Goal: Communication & Community: Answer question/provide support

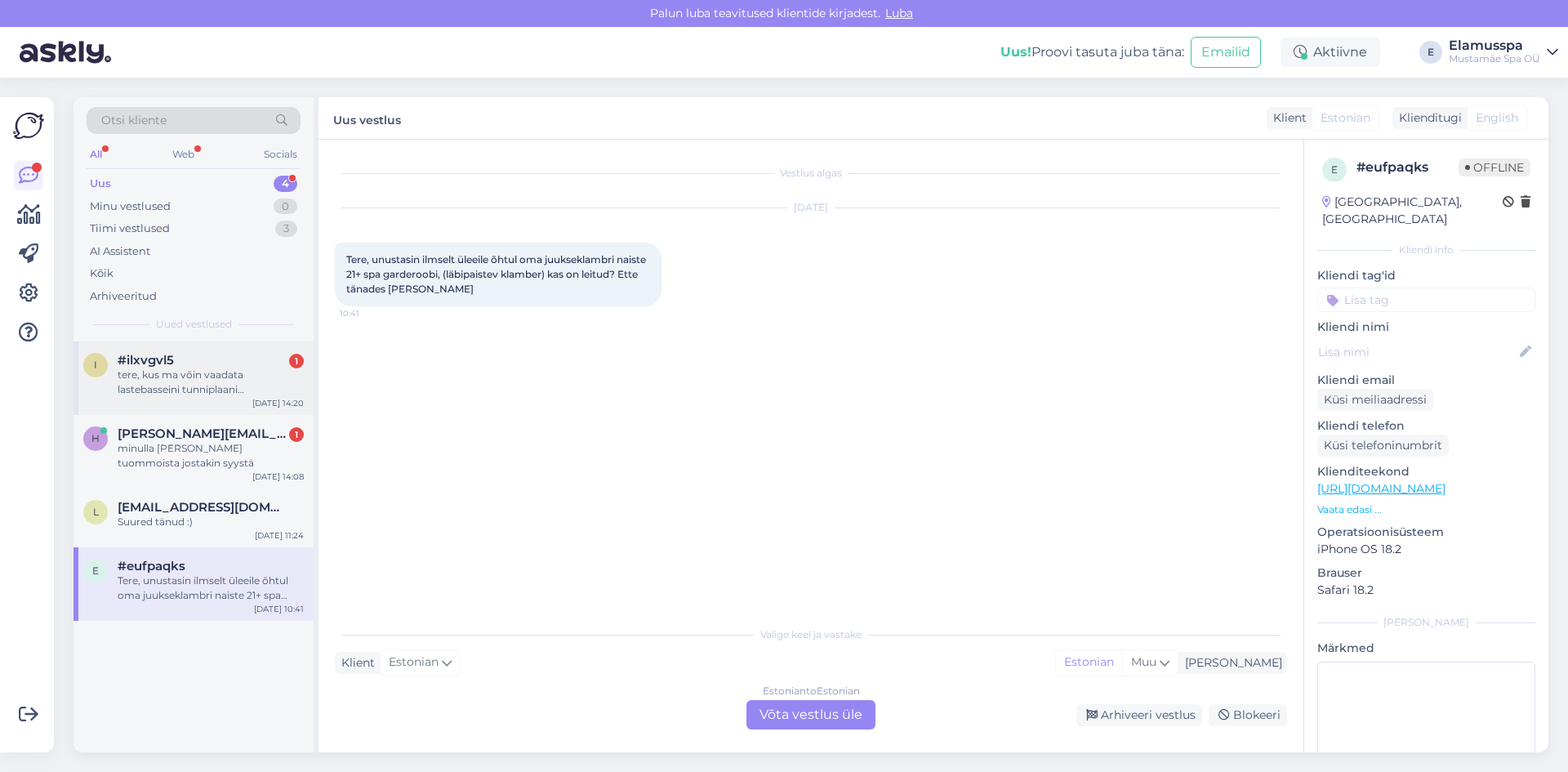
click at [183, 352] on div "i #ilxvgvl5 1 tere, kus ma võin vaadata lastebasseini tunniplaani nädalavahetus…" at bounding box center [194, 378] width 240 height 74
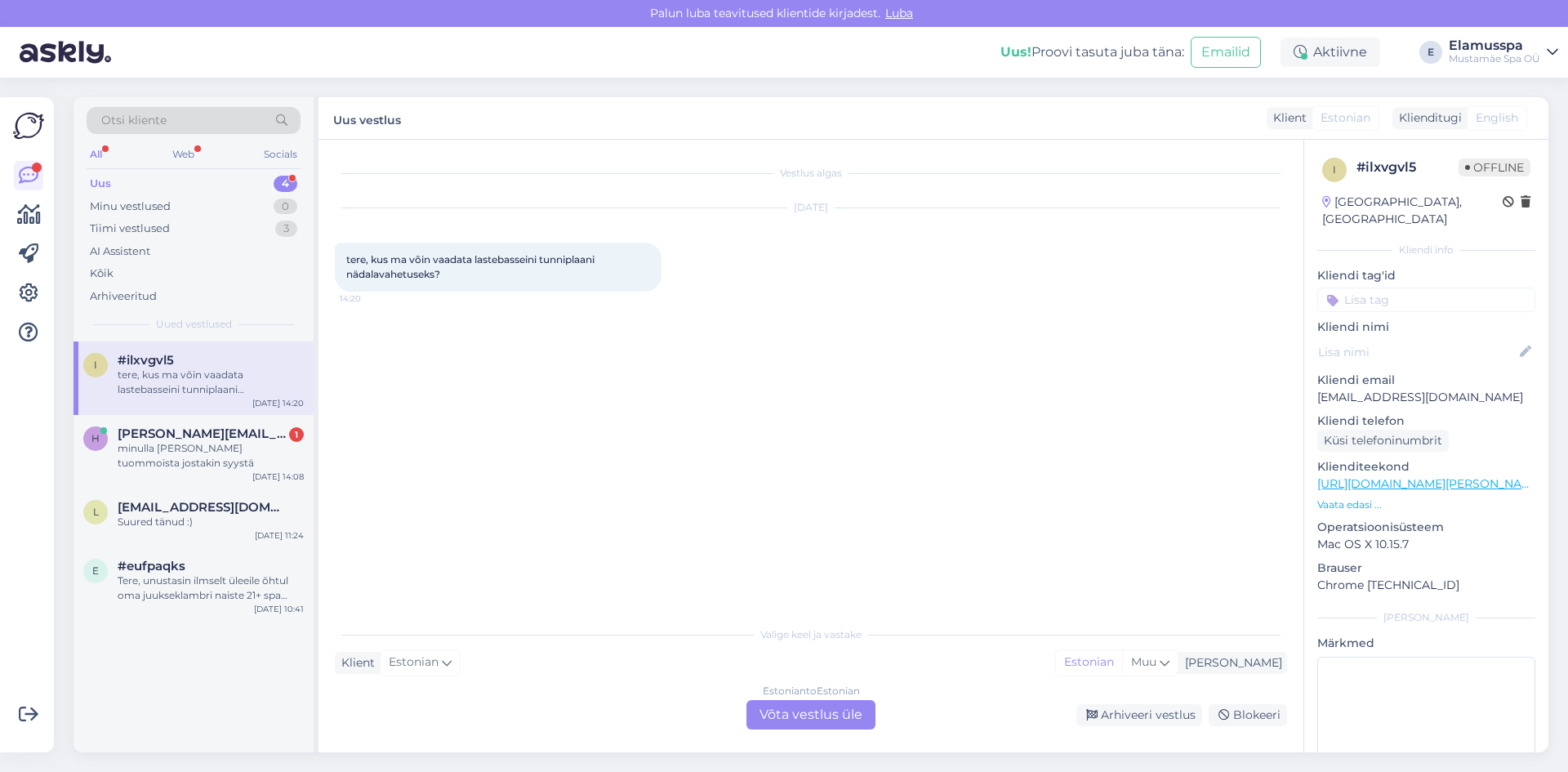
click at [821, 720] on div "Estonian to Estonian Võta vestlus üle" at bounding box center [811, 714] width 129 height 29
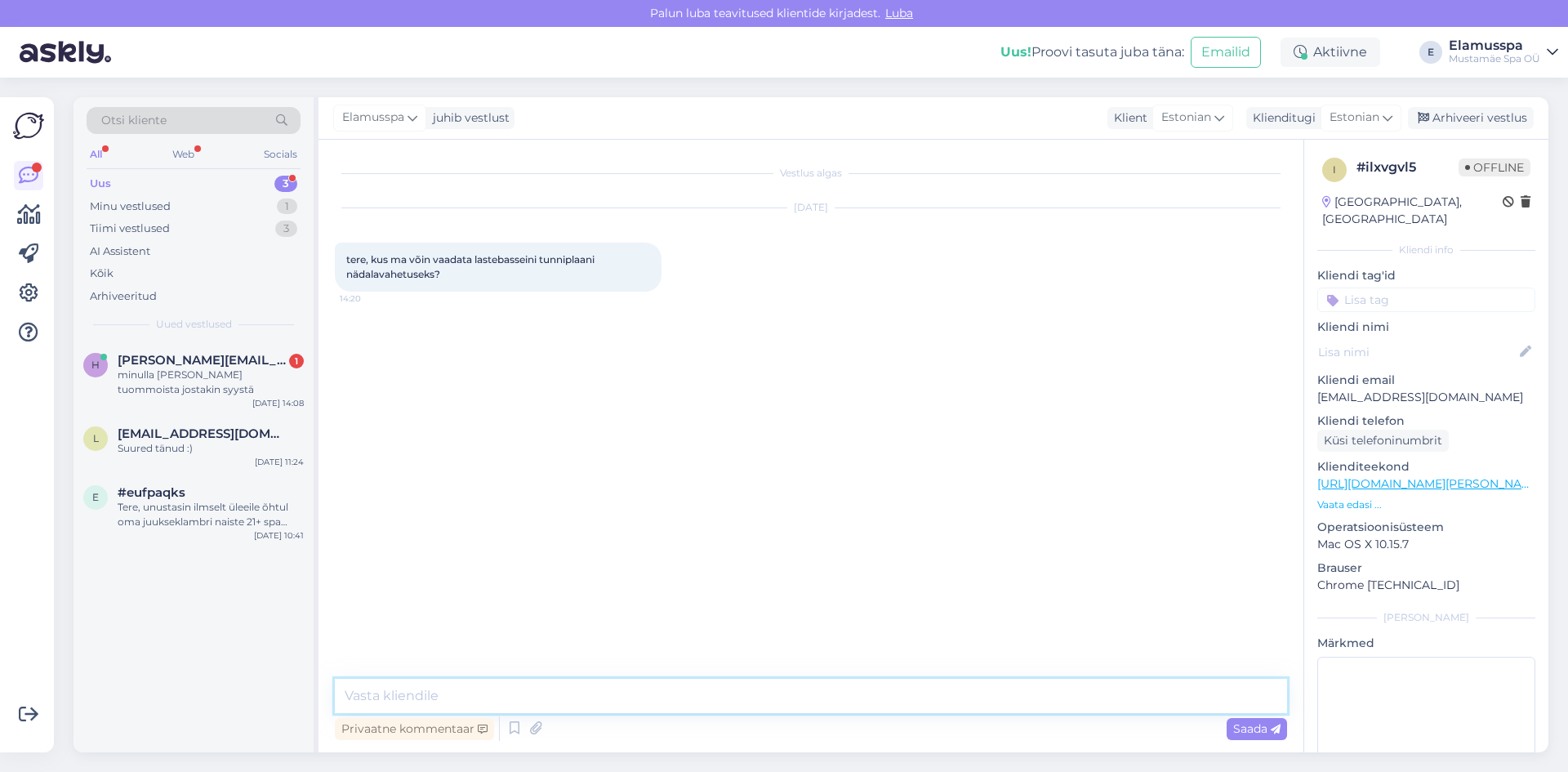
click at [564, 686] on textarea at bounding box center [810, 696] width 952 height 34
paste textarea "[URL][DOMAIN_NAME]"
type textarea "Tere, tunniplaani saate [PERSON_NAME] siin [URL][DOMAIN_NAME]"
click at [1243, 728] on span "Saada" at bounding box center [1257, 729] width 47 height 15
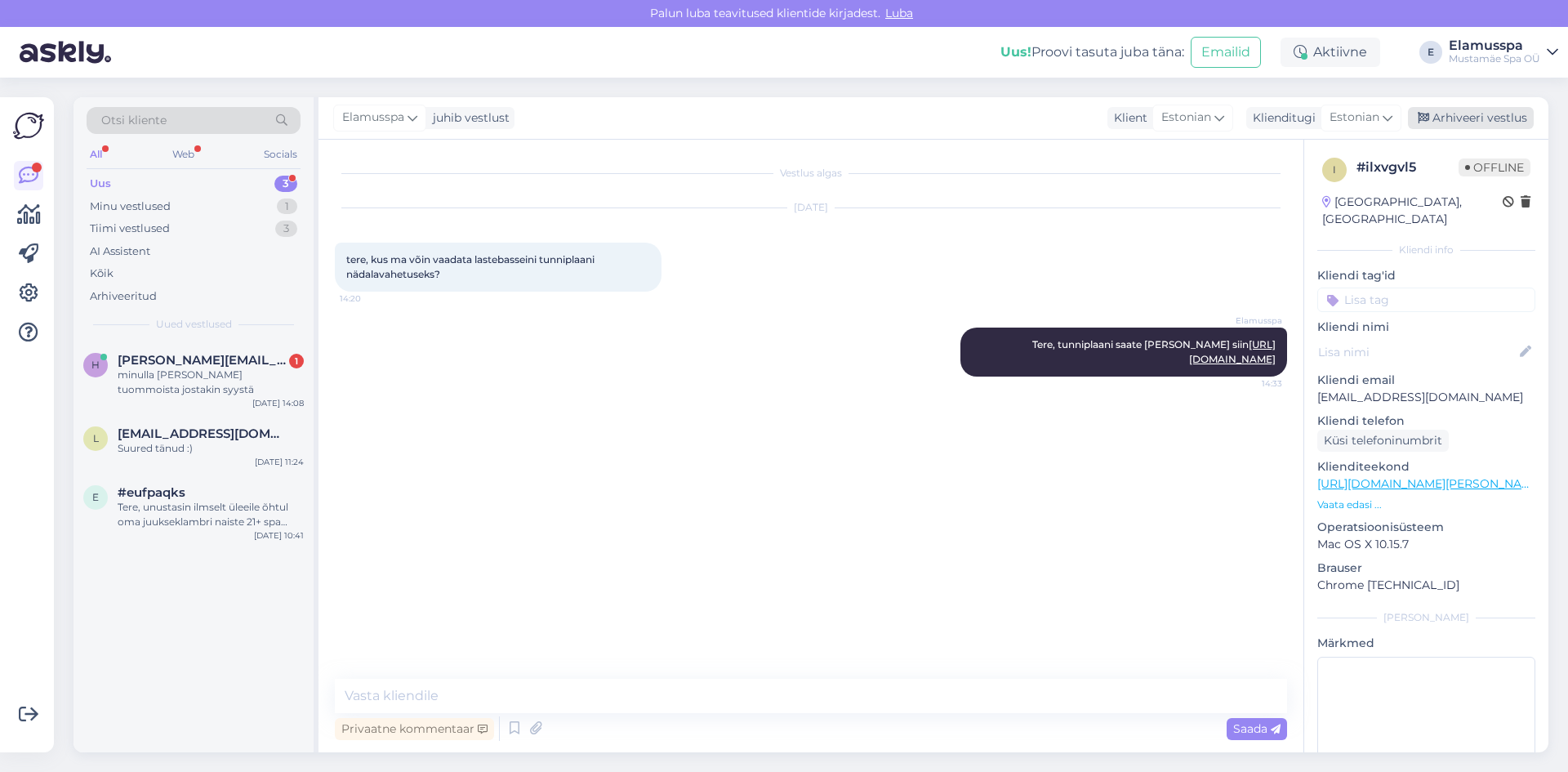
click at [1472, 120] on div "Arhiveeri vestlus" at bounding box center [1471, 118] width 126 height 22
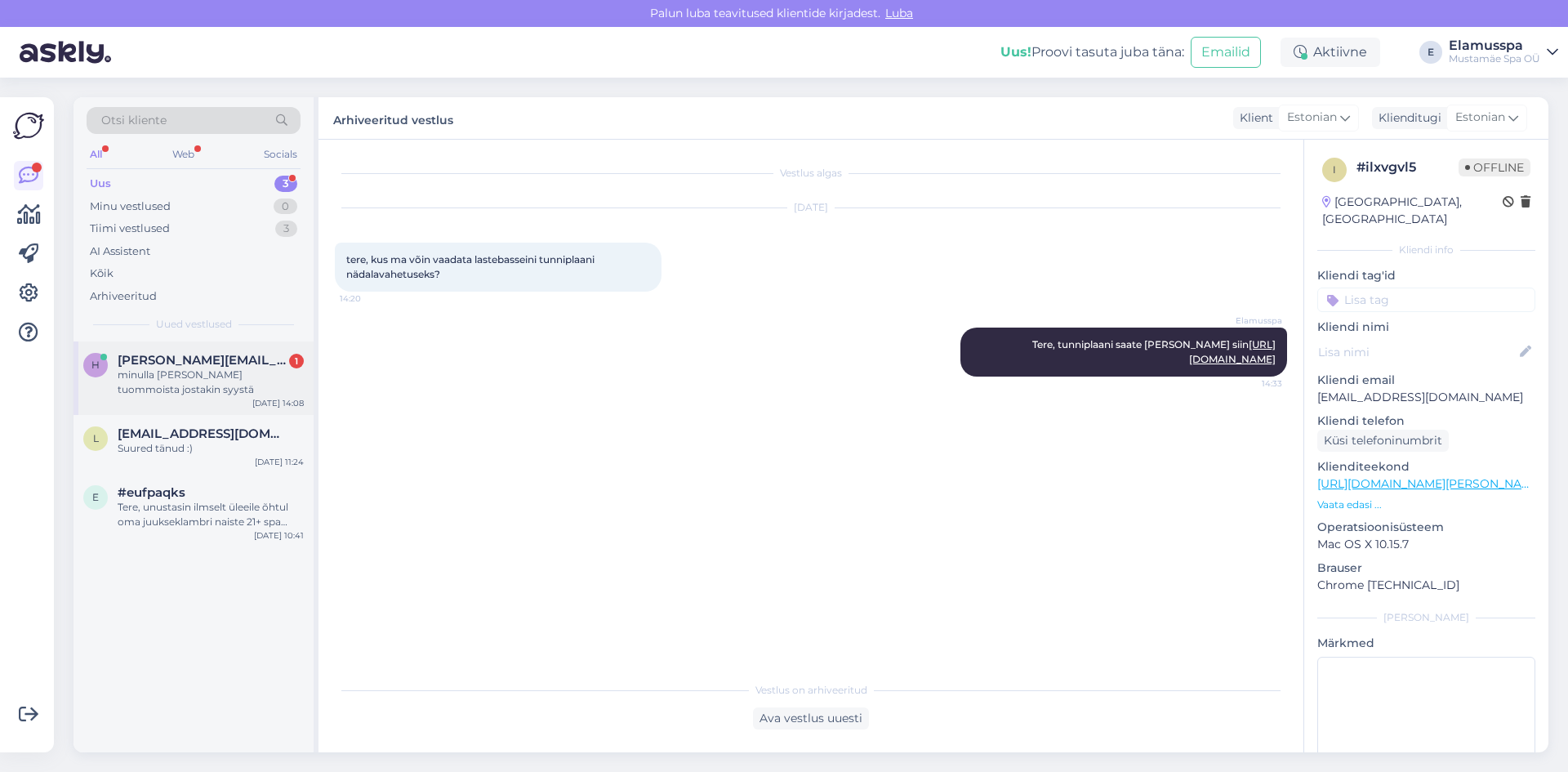
click at [221, 392] on div "minulla [PERSON_NAME] tuommoista jostakin syystä" at bounding box center [211, 382] width 186 height 29
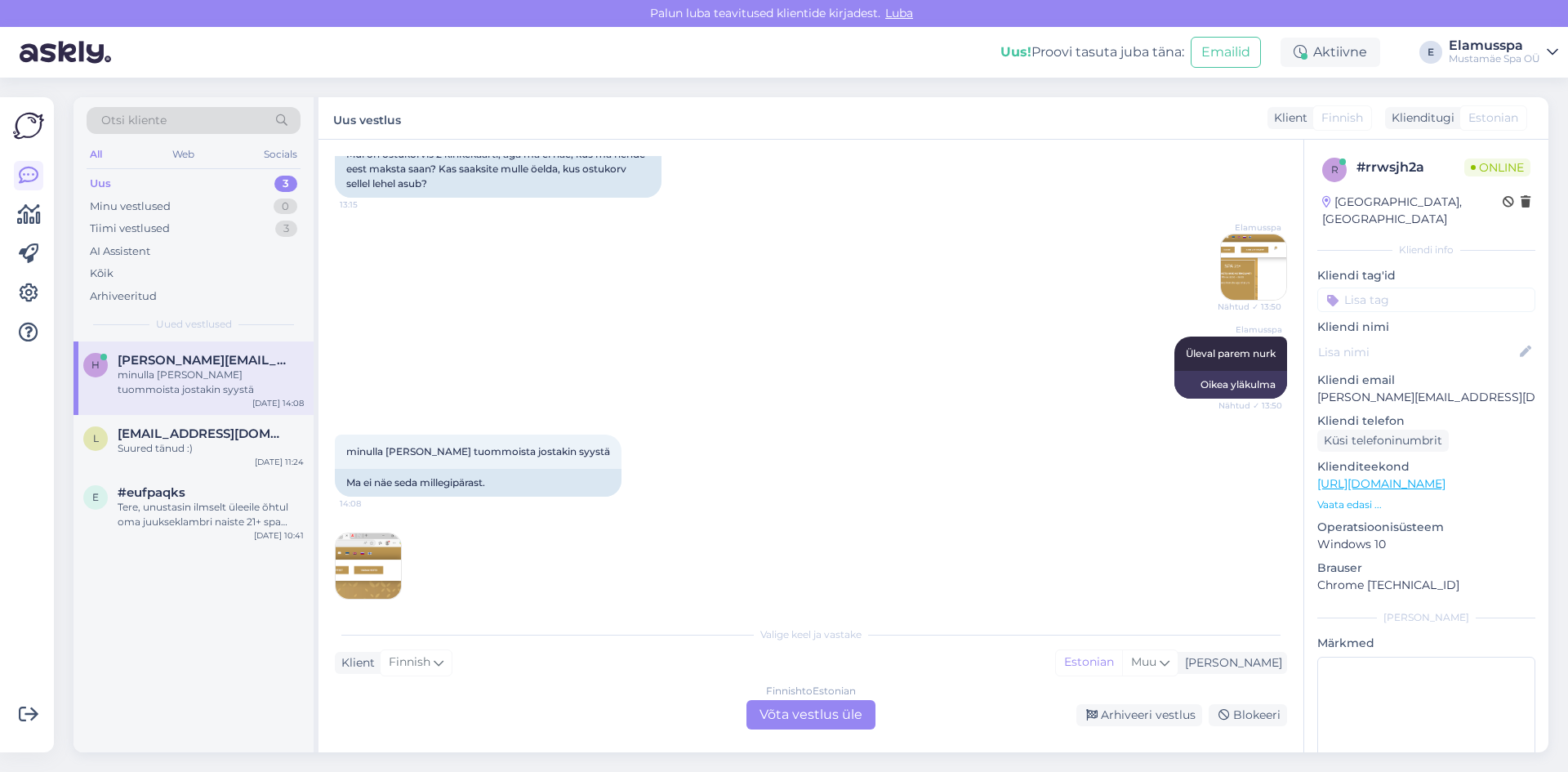
click at [378, 544] on img at bounding box center [368, 566] width 65 height 65
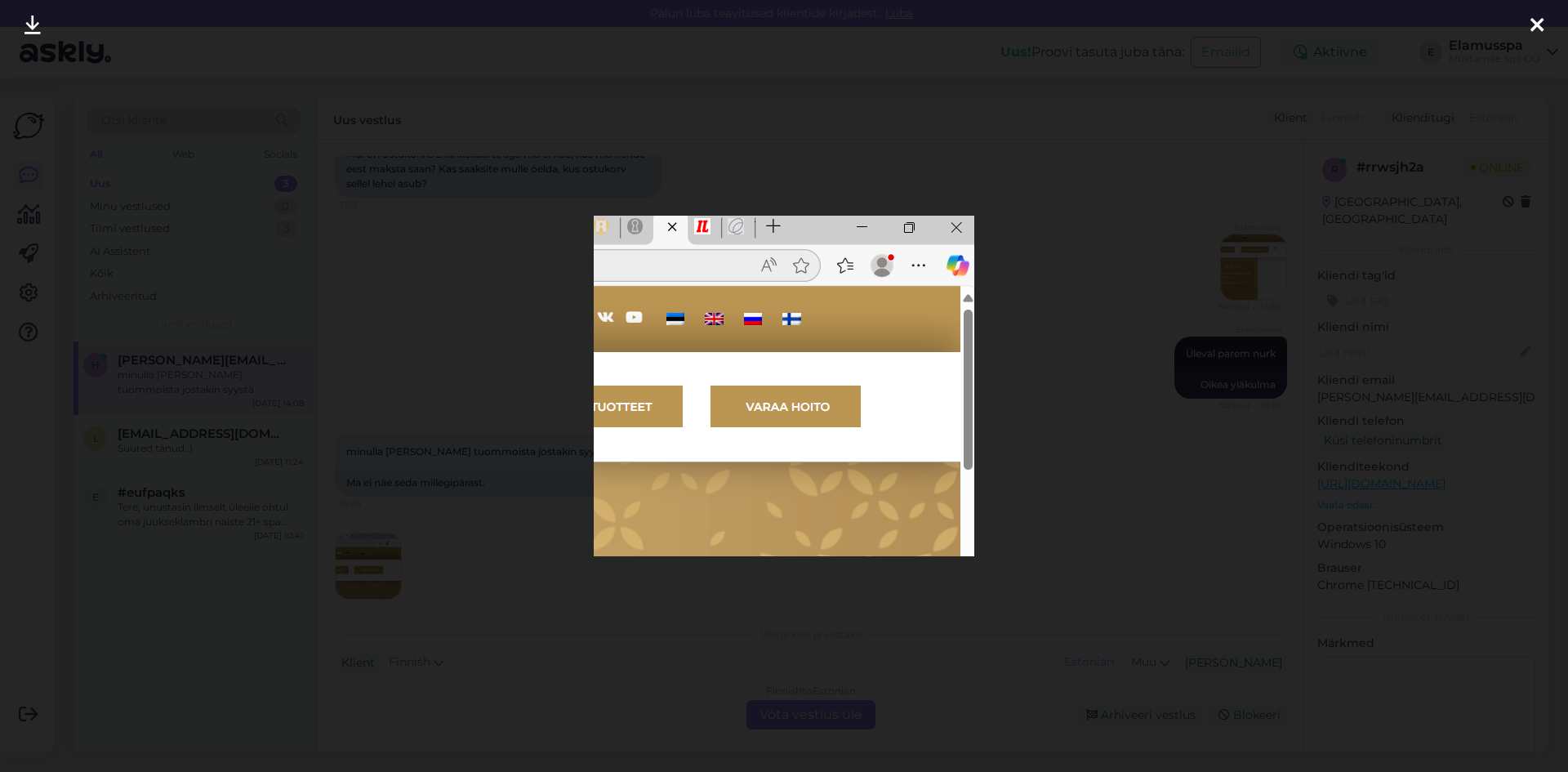
click at [1107, 365] on div at bounding box center [784, 386] width 1568 height 772
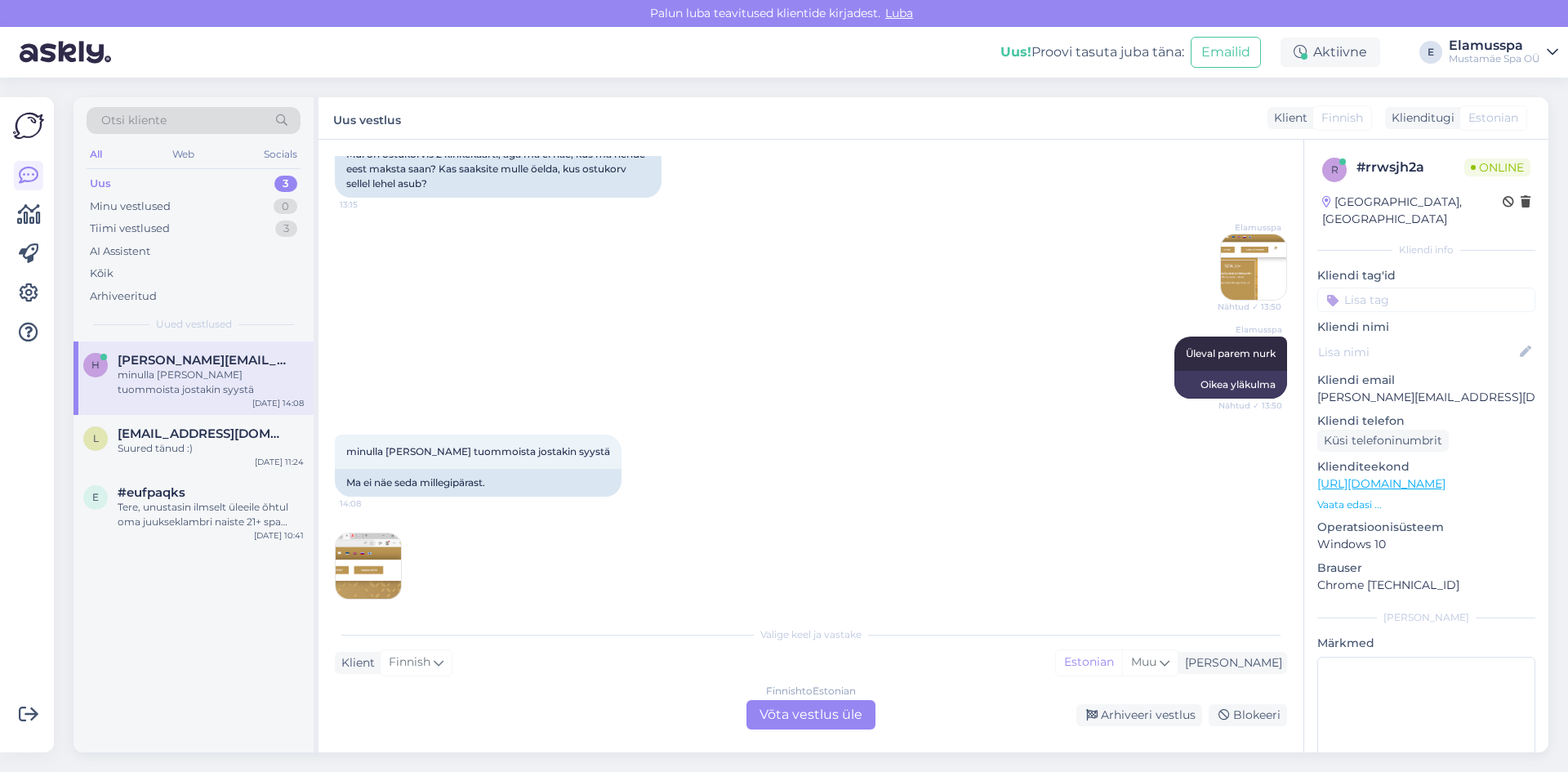
click at [1242, 247] on img at bounding box center [1254, 267] width 65 height 65
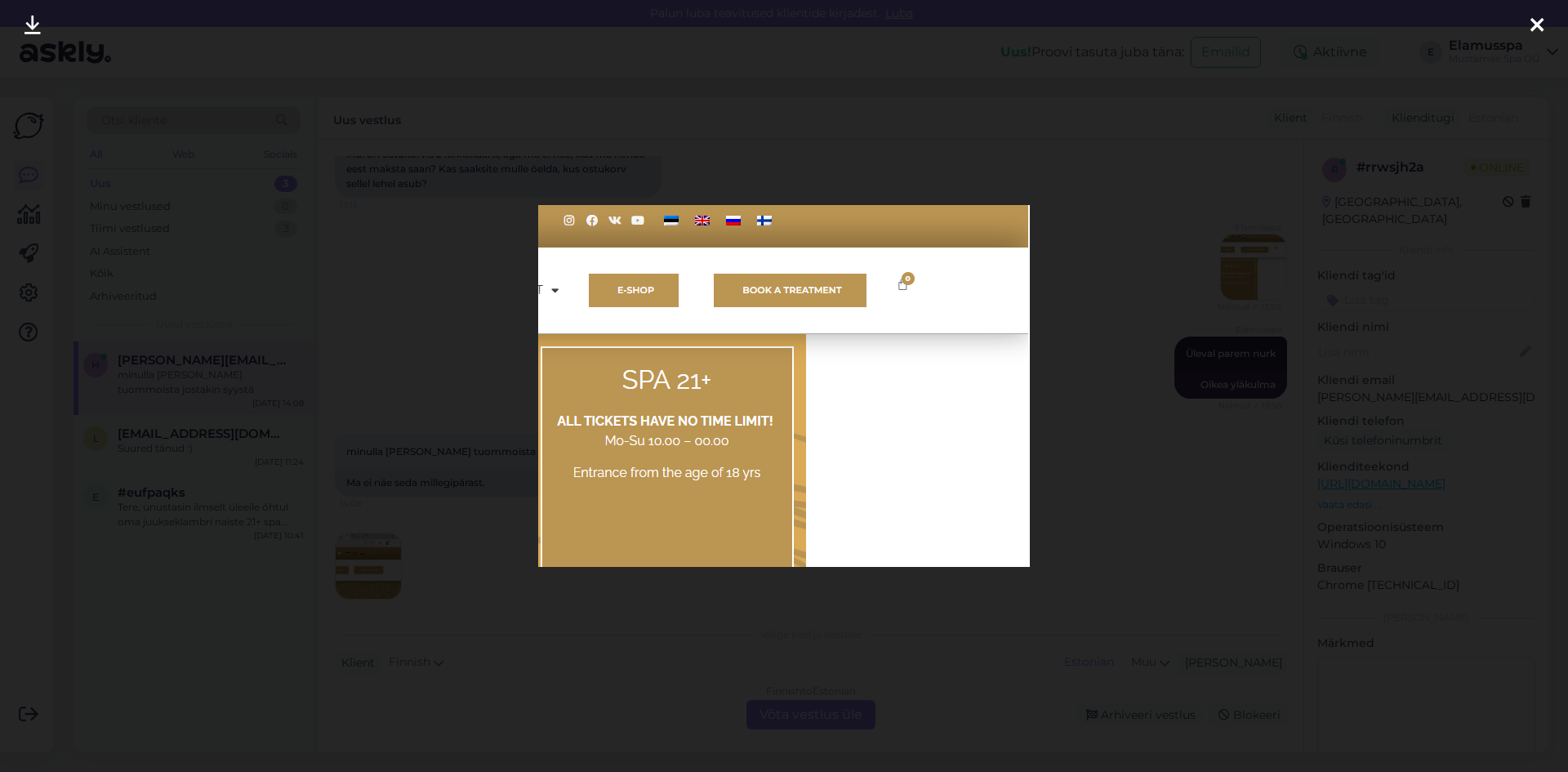
click at [441, 417] on div at bounding box center [784, 386] width 1568 height 772
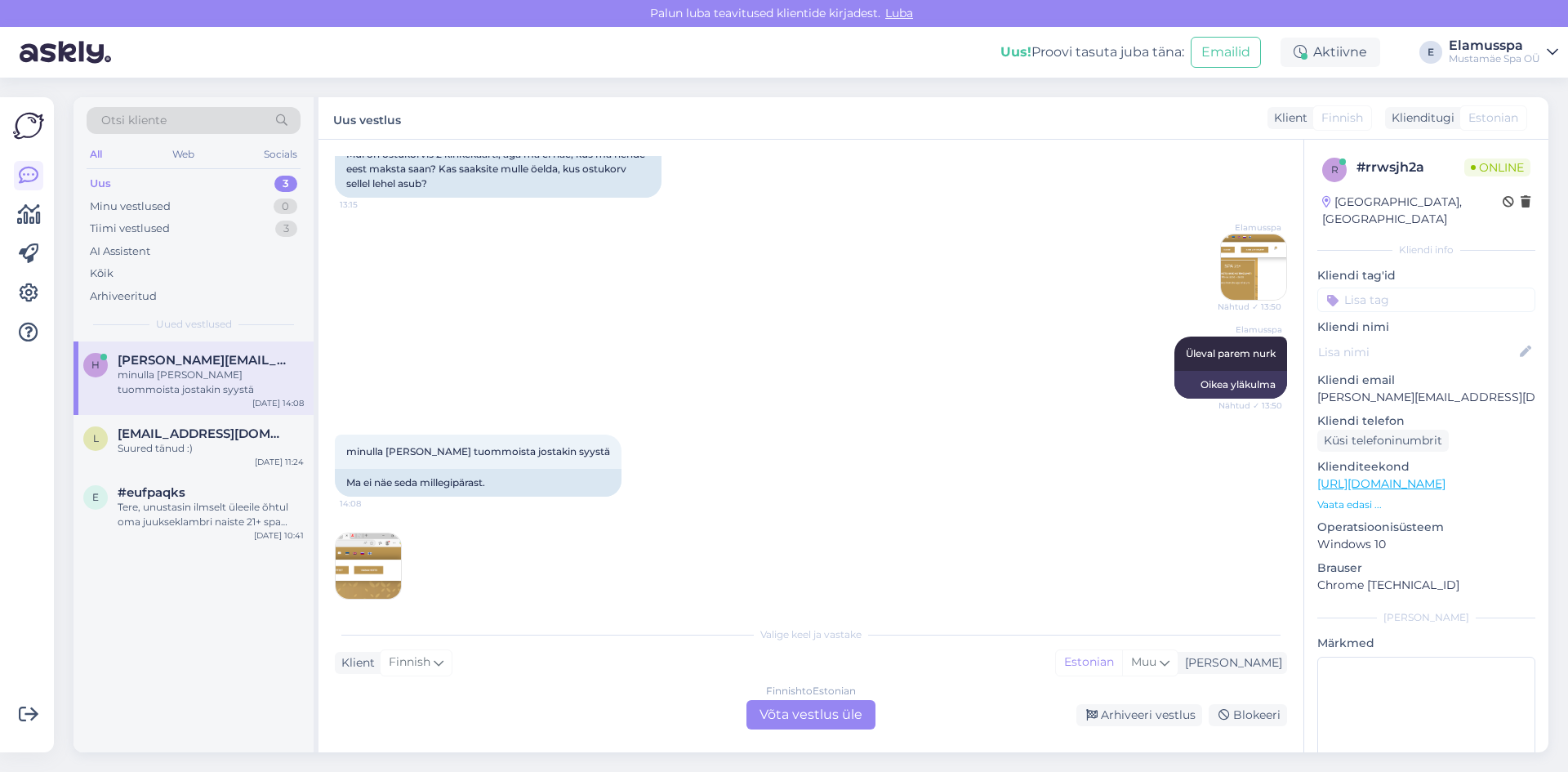
click at [368, 541] on img at bounding box center [368, 566] width 65 height 65
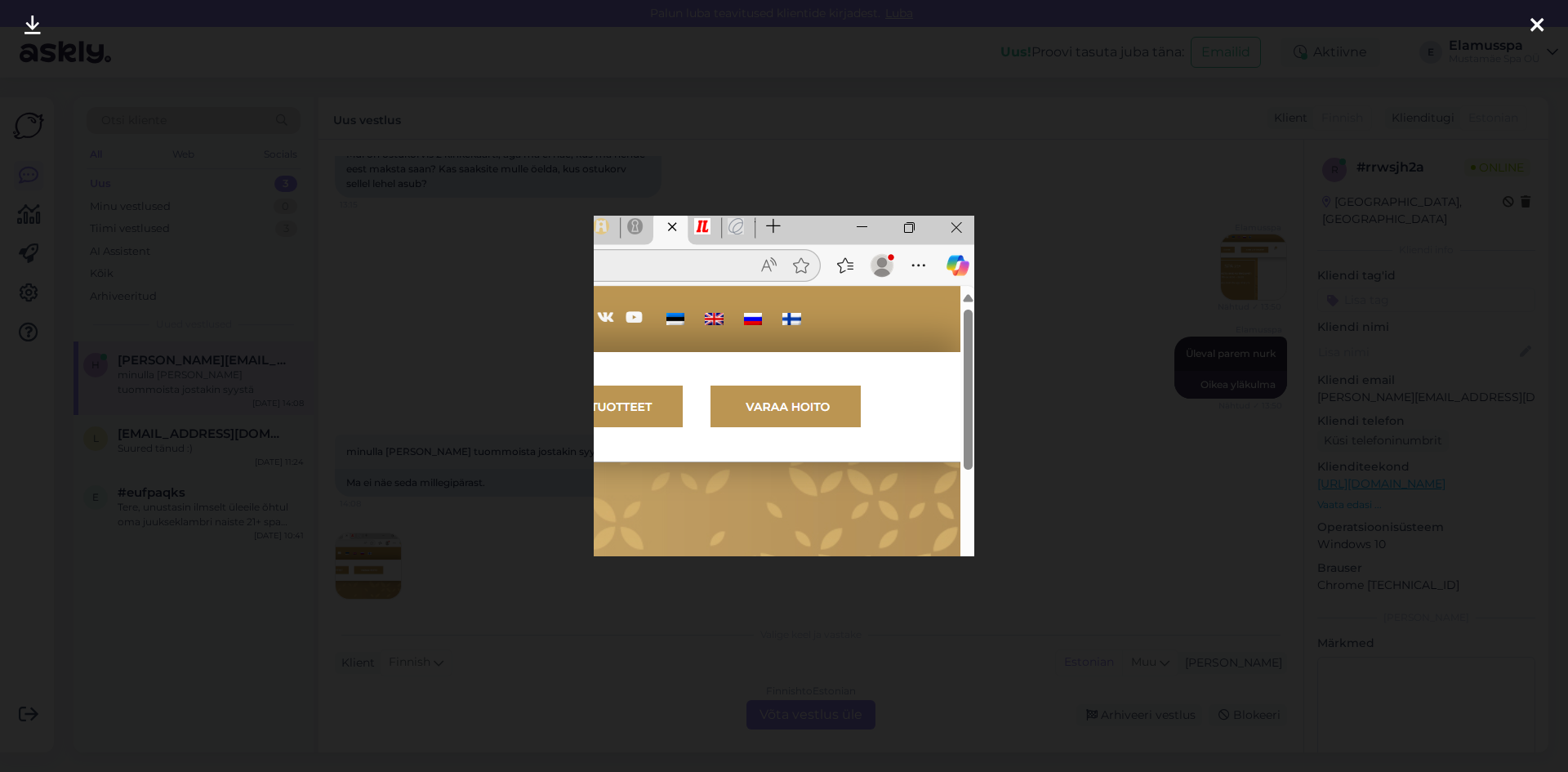
click at [1160, 414] on div at bounding box center [784, 386] width 1568 height 772
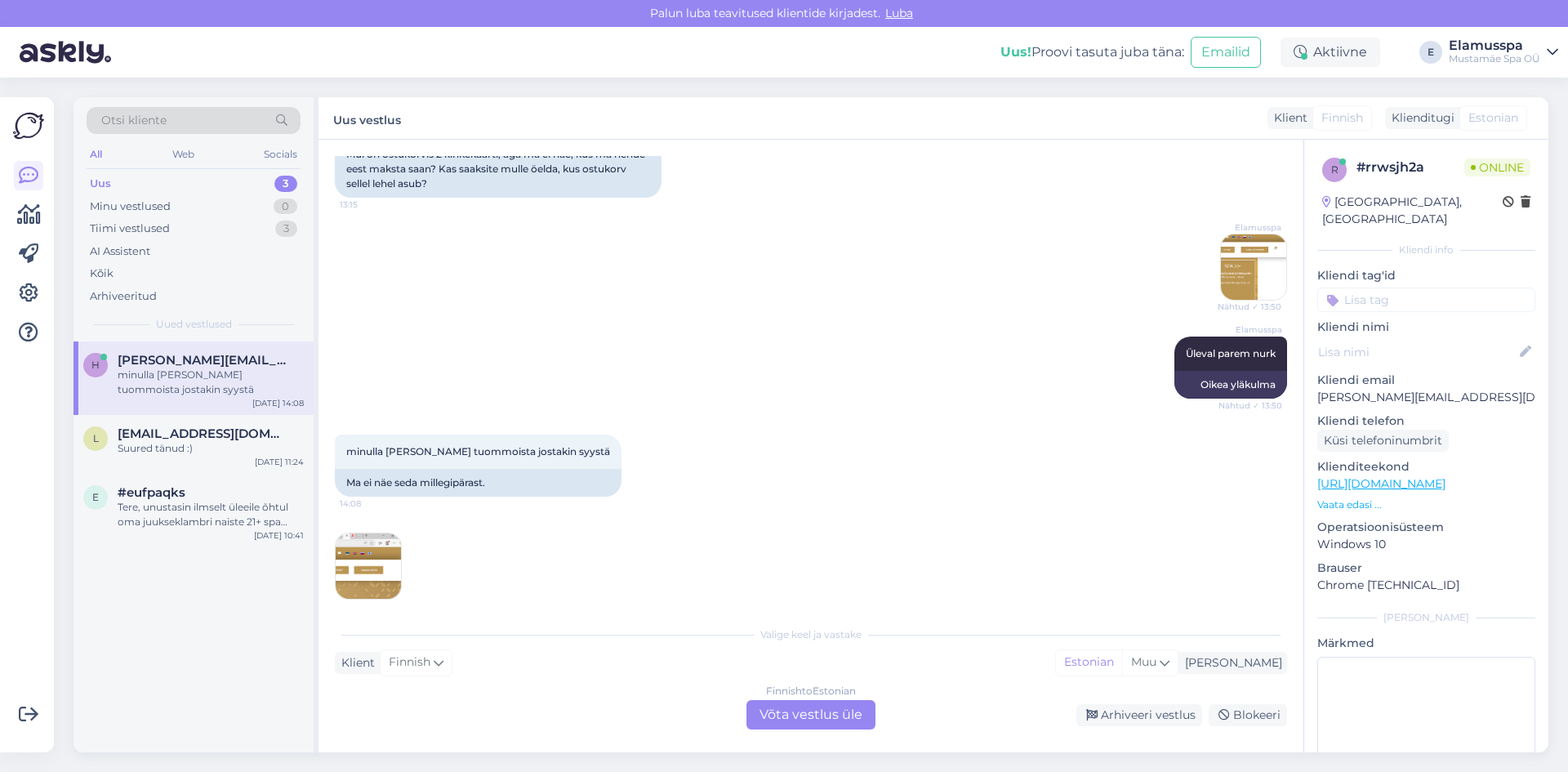
click at [387, 550] on img at bounding box center [368, 566] width 65 height 65
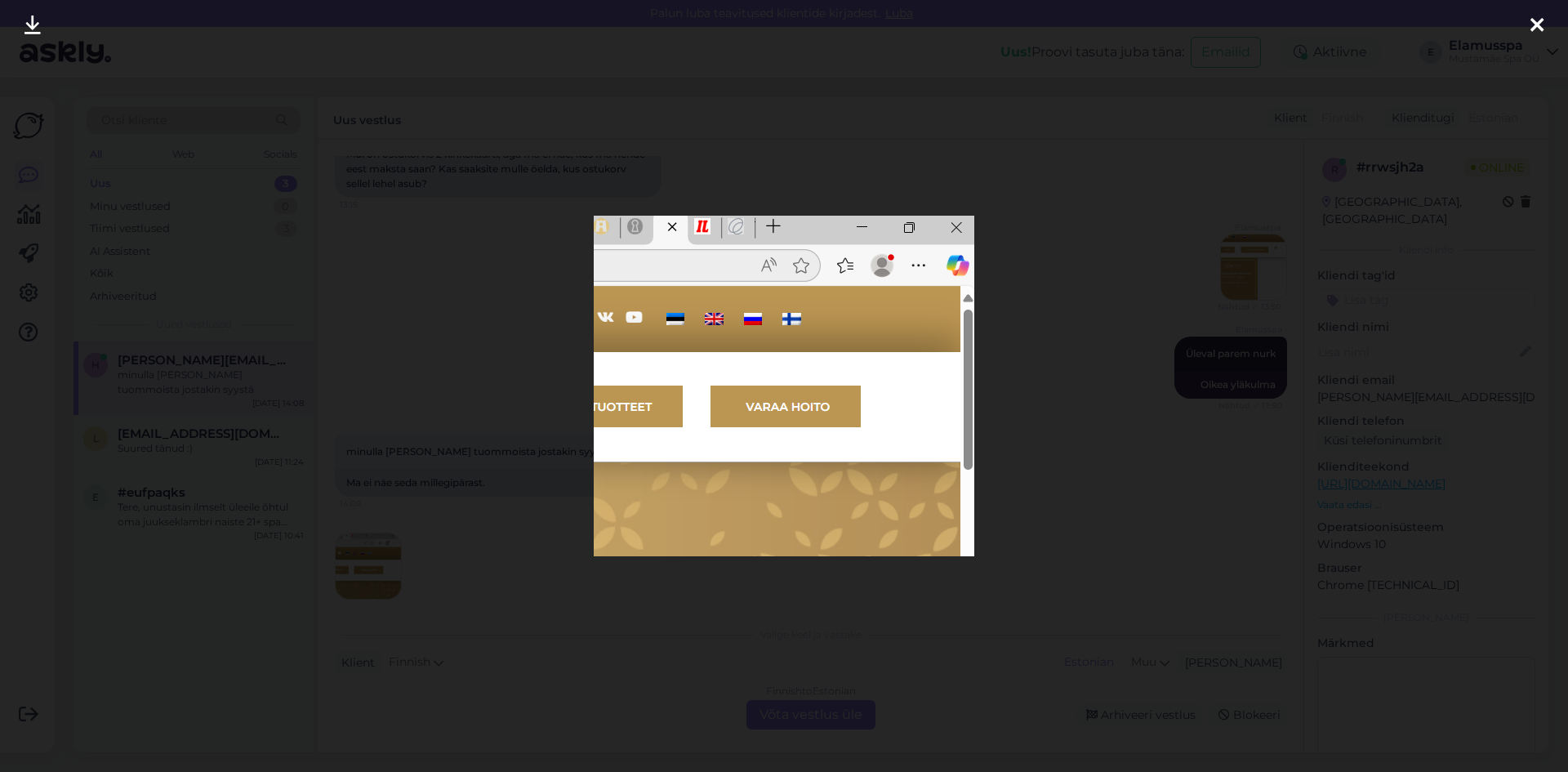
click at [455, 518] on div at bounding box center [784, 386] width 1568 height 772
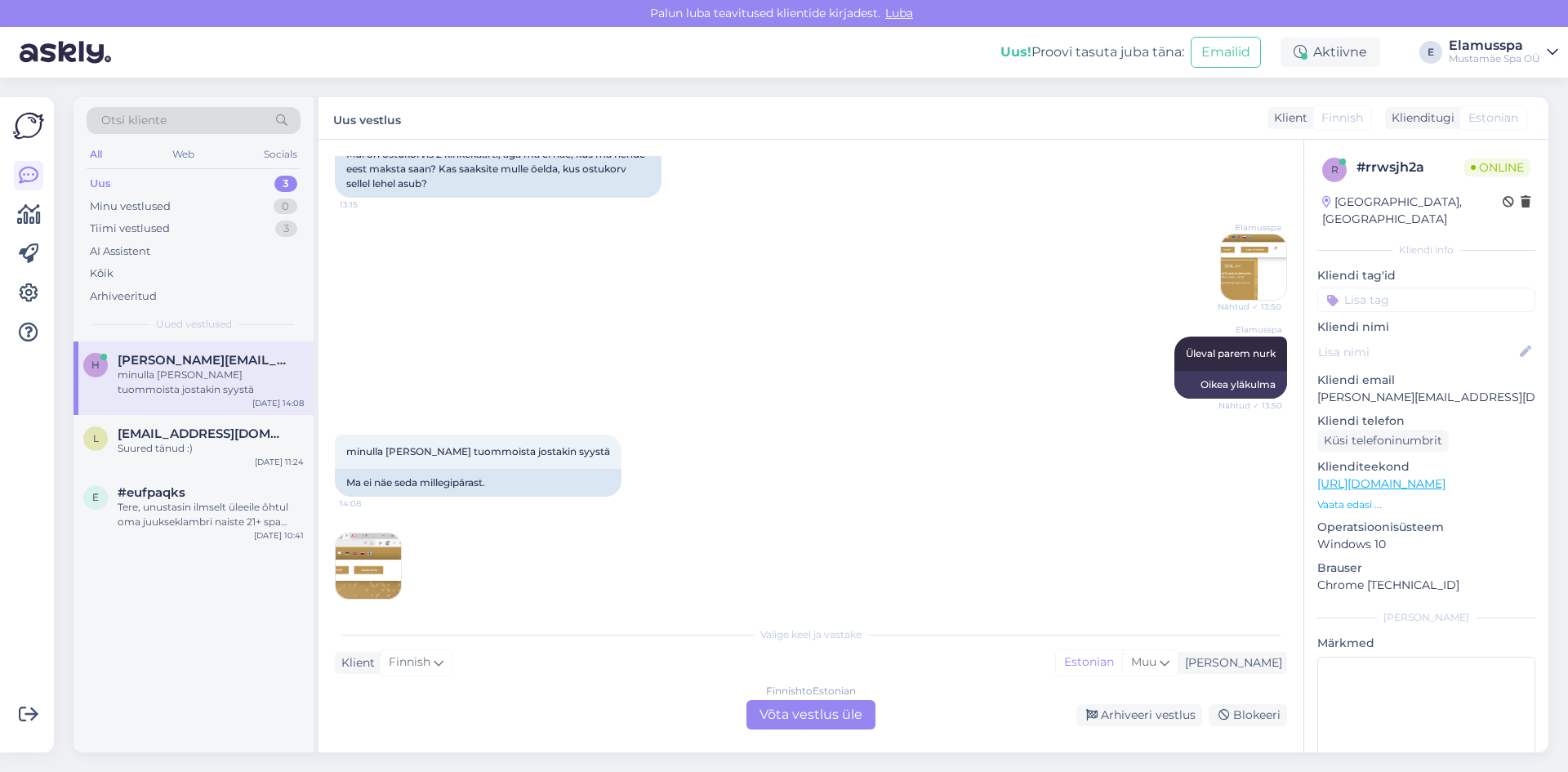
click at [792, 711] on div "Finnish to Estonian Võta vestlus üle" at bounding box center [811, 714] width 129 height 29
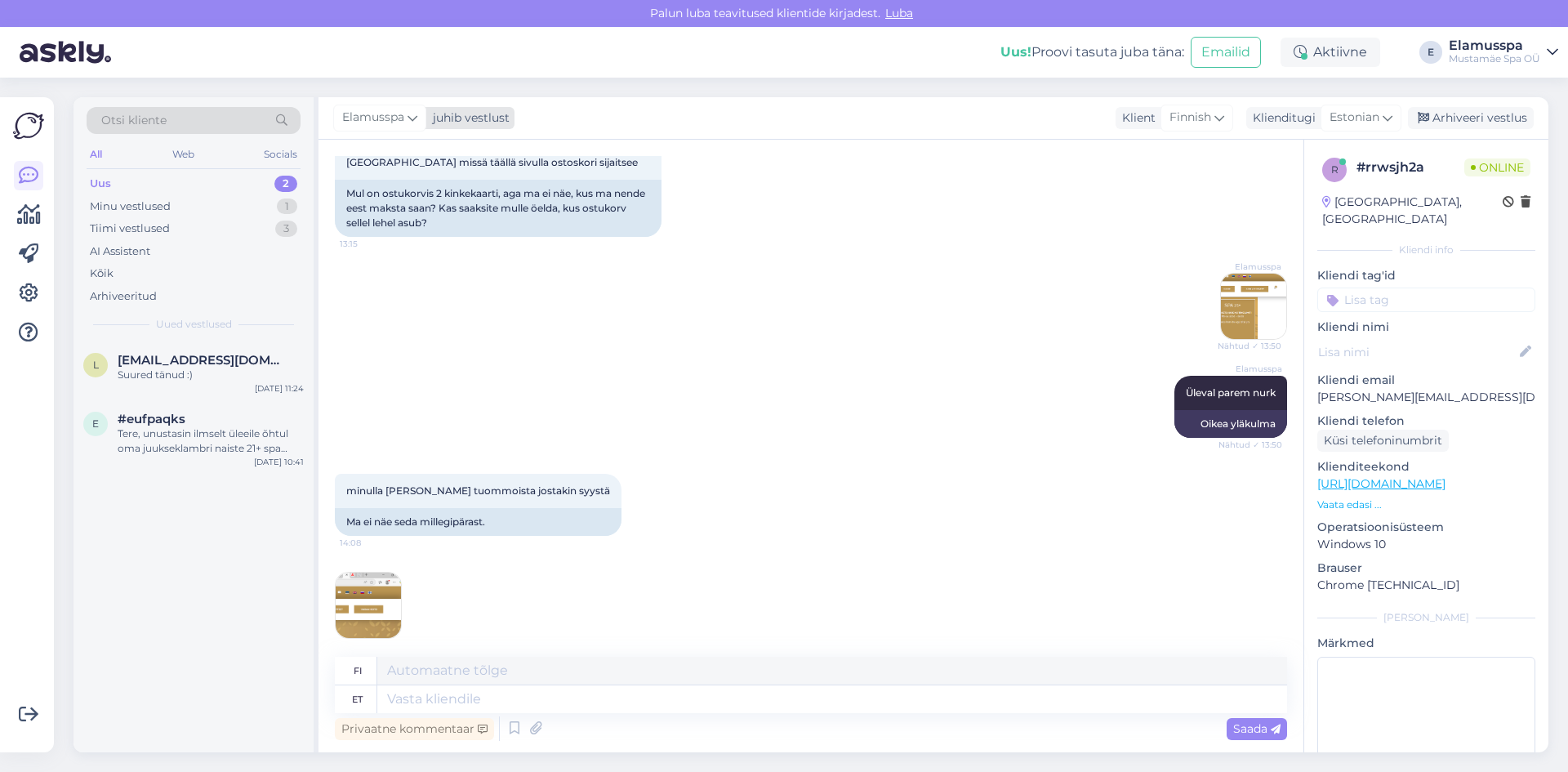
click at [414, 117] on icon at bounding box center [413, 117] width 10 height 18
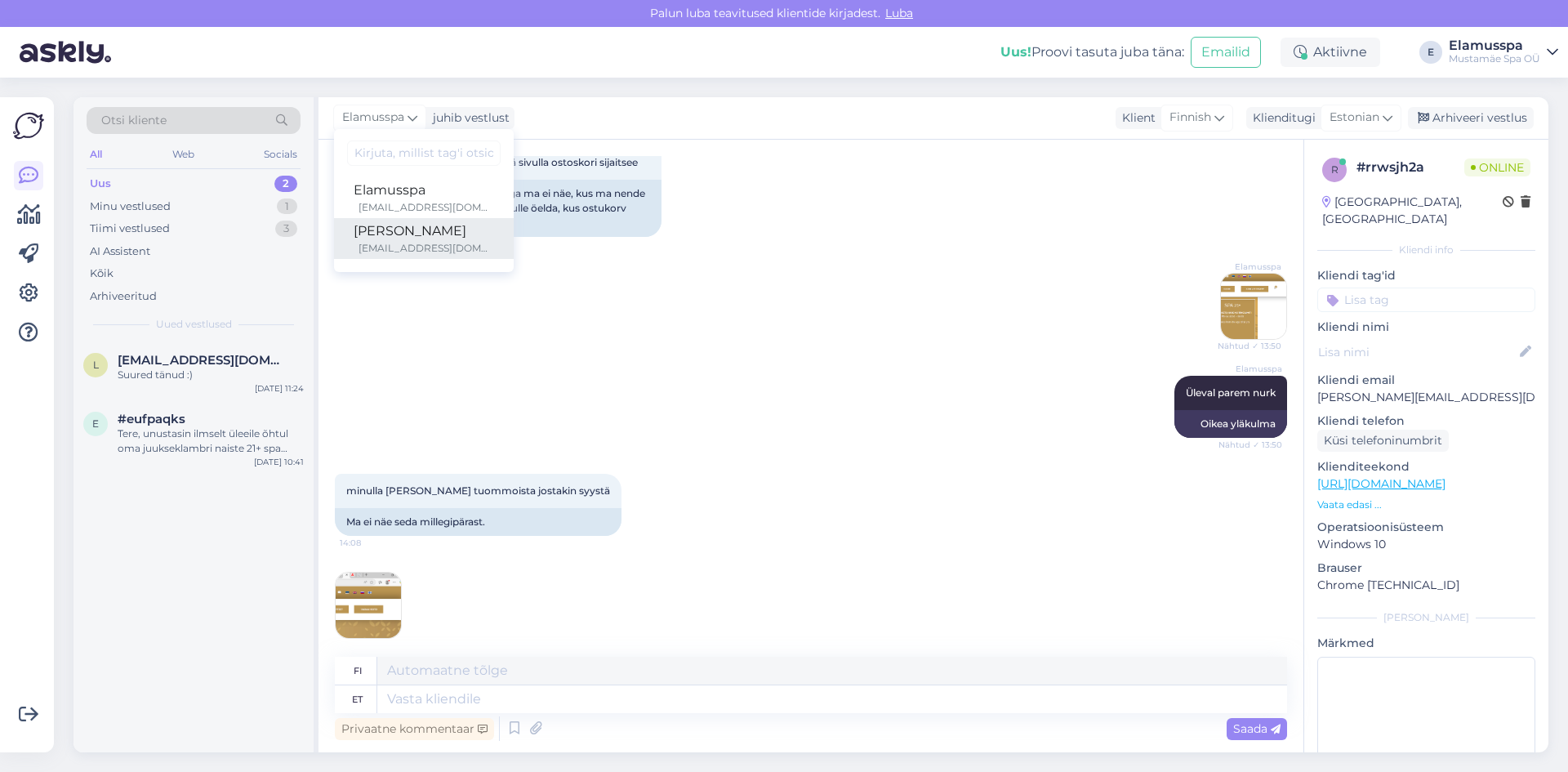
click at [425, 230] on div "[PERSON_NAME]" at bounding box center [424, 231] width 140 height 19
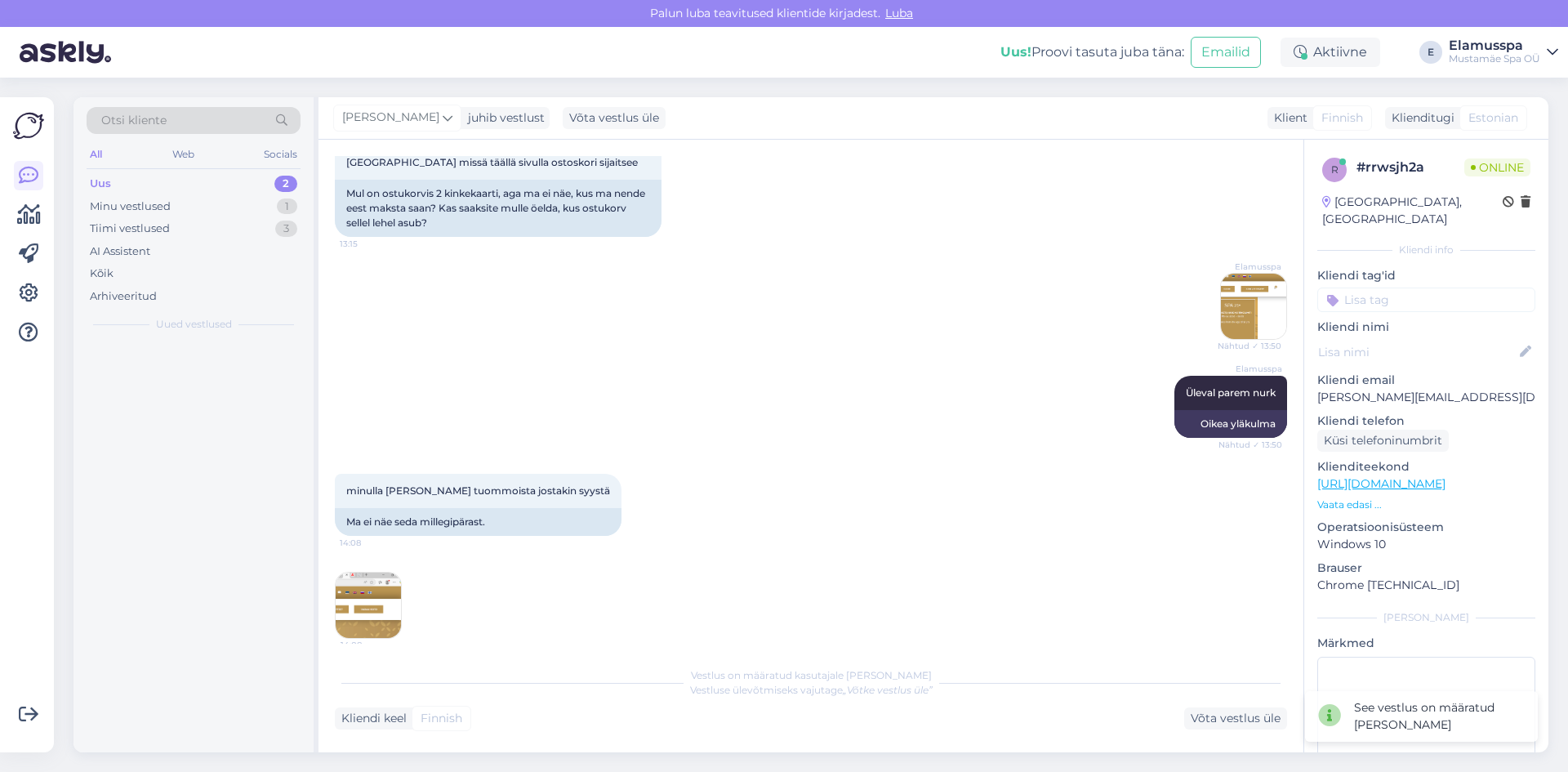
scroll to position [434, 0]
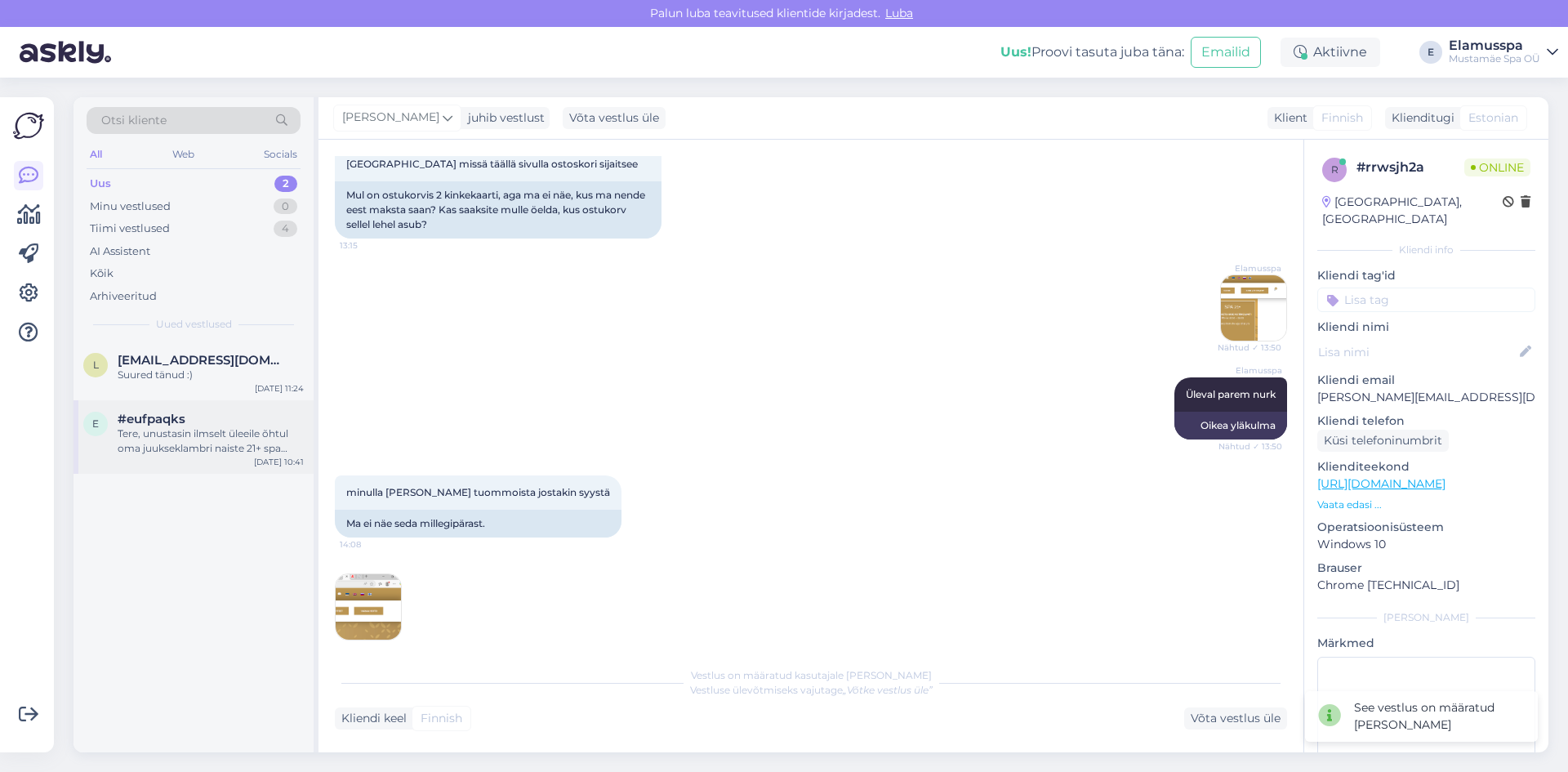
click at [246, 430] on div "Tere, unustasin ilmselt üleeile õhtul oma juukseklambri naiste 21+ spa garderoo…" at bounding box center [211, 441] width 186 height 29
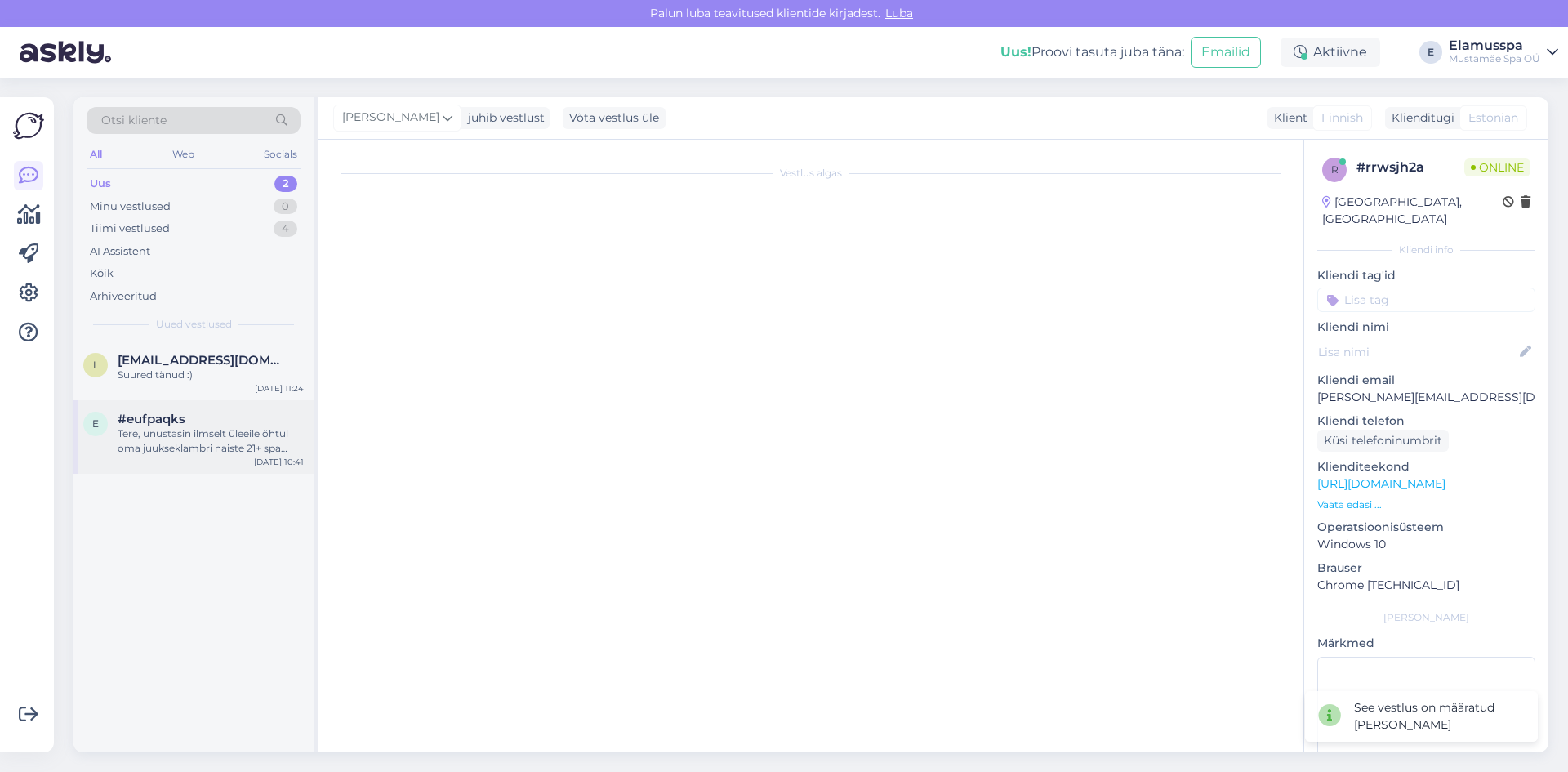
scroll to position [0, 0]
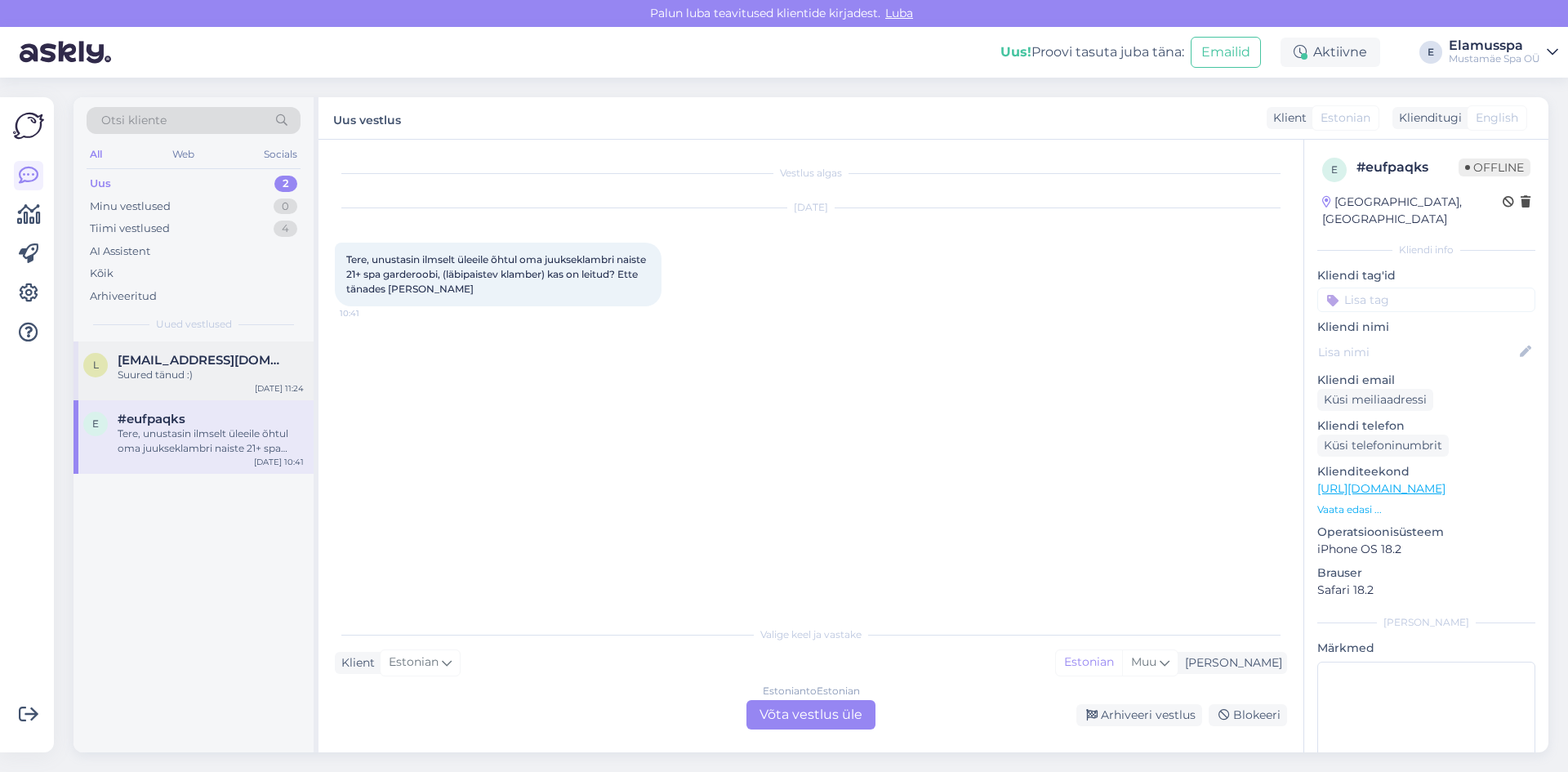
click at [237, 368] on div "Suured tänud :)" at bounding box center [211, 375] width 186 height 15
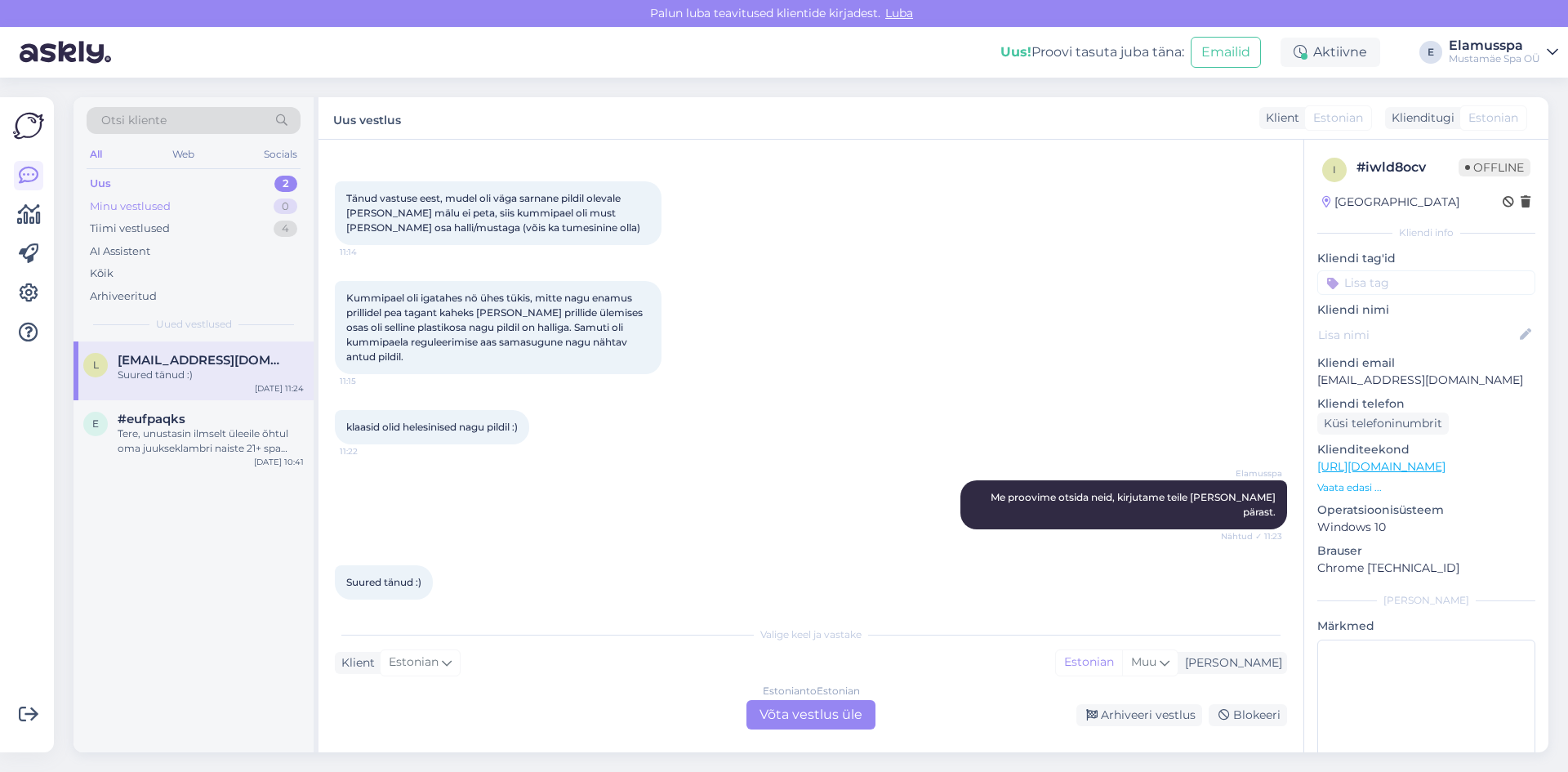
click at [198, 203] on div "Minu vestlused 0" at bounding box center [193, 206] width 214 height 23
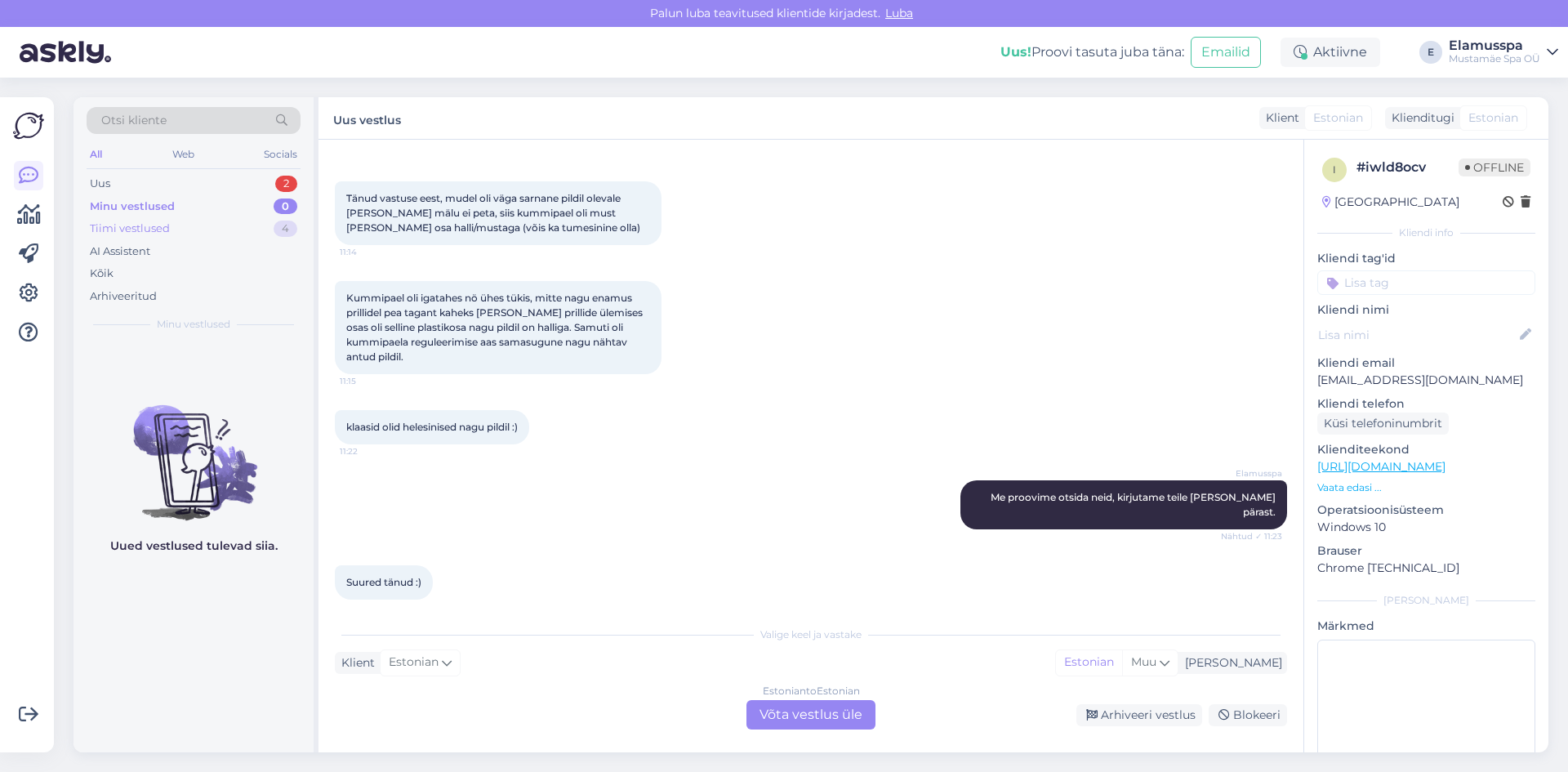
click at [196, 221] on div "Tiimi vestlused 4" at bounding box center [193, 228] width 214 height 23
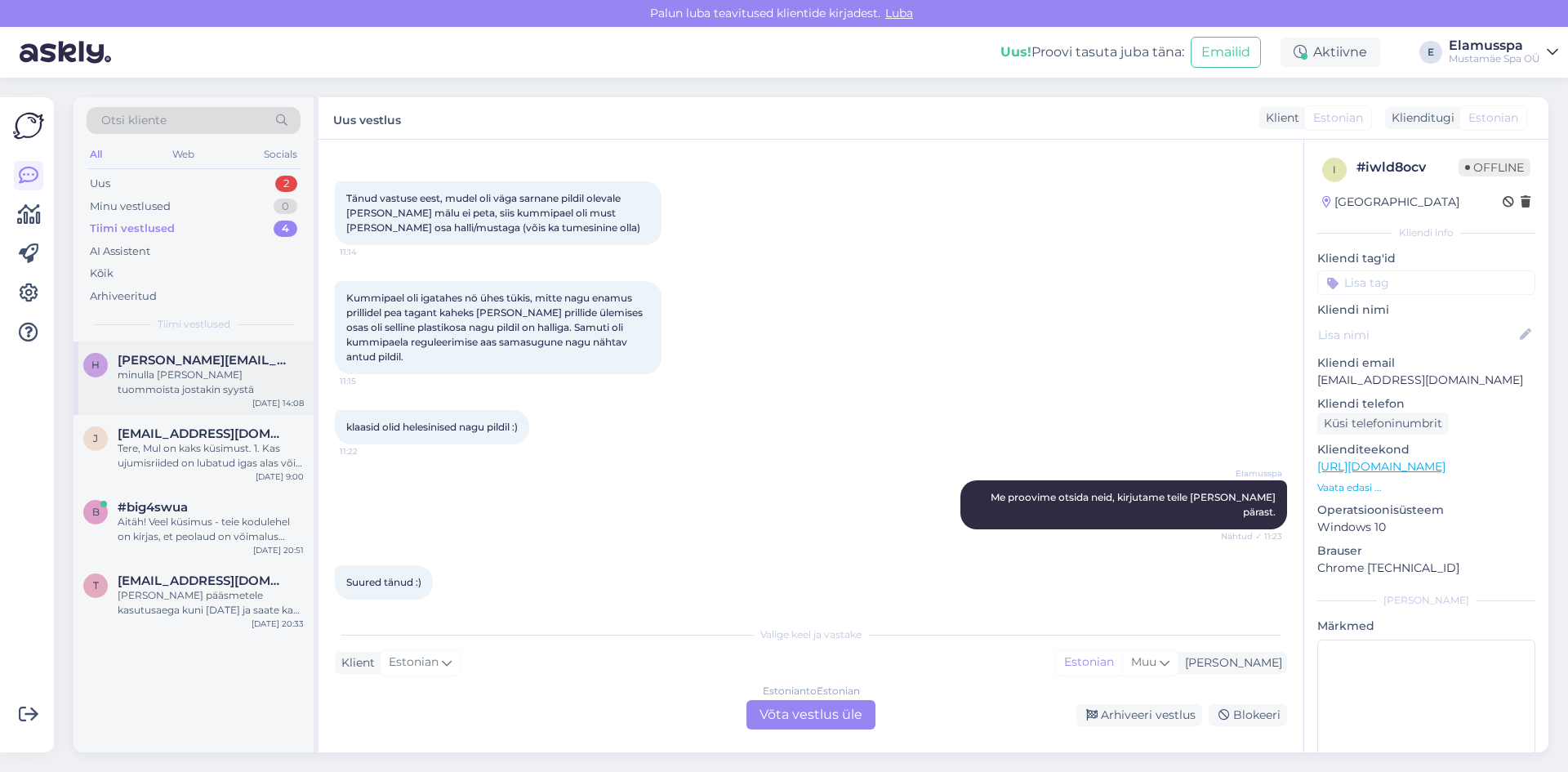
click at [226, 388] on div "minulla [PERSON_NAME] tuommoista jostakin syystä" at bounding box center [211, 382] width 186 height 29
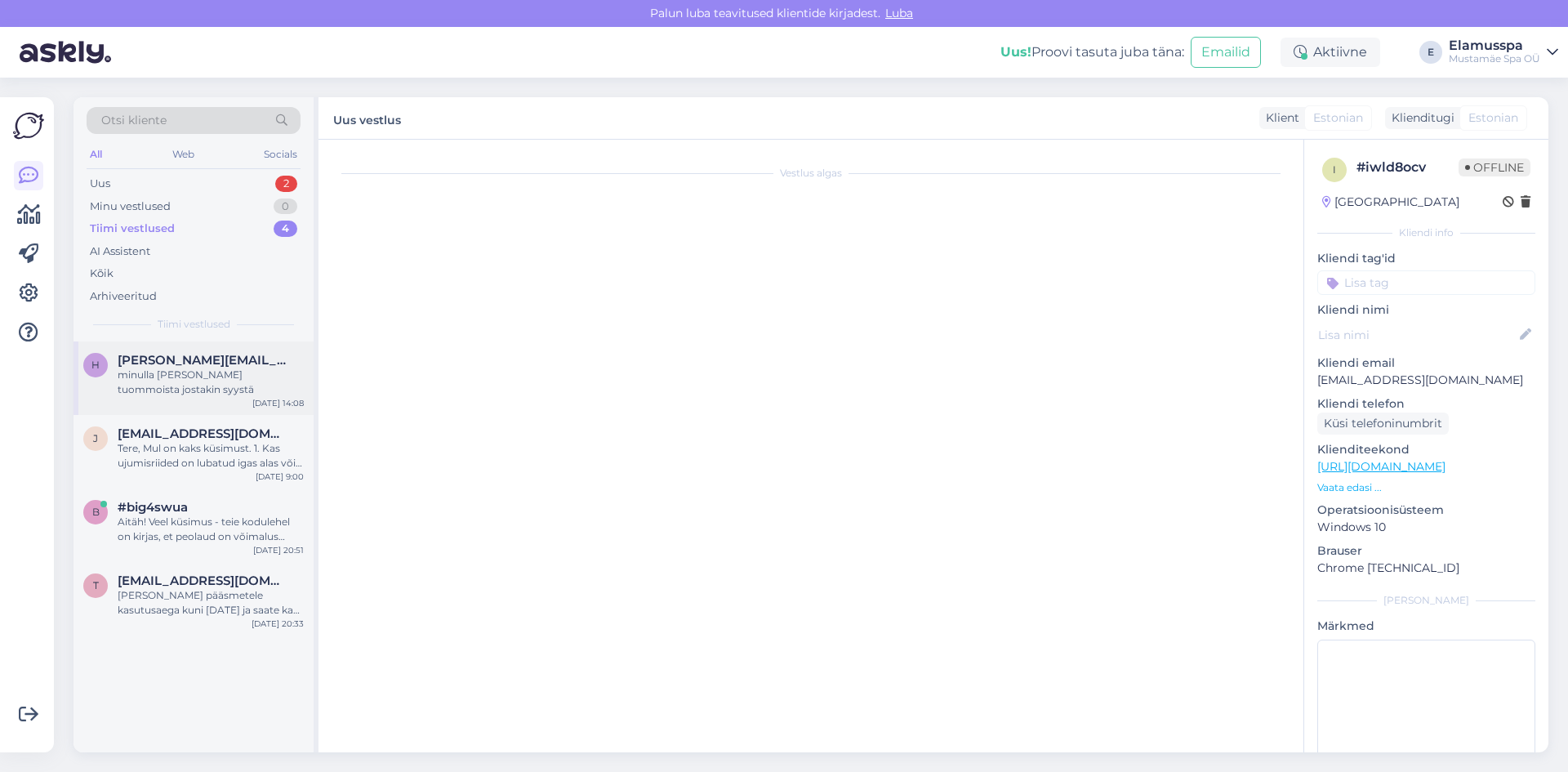
scroll to position [434, 0]
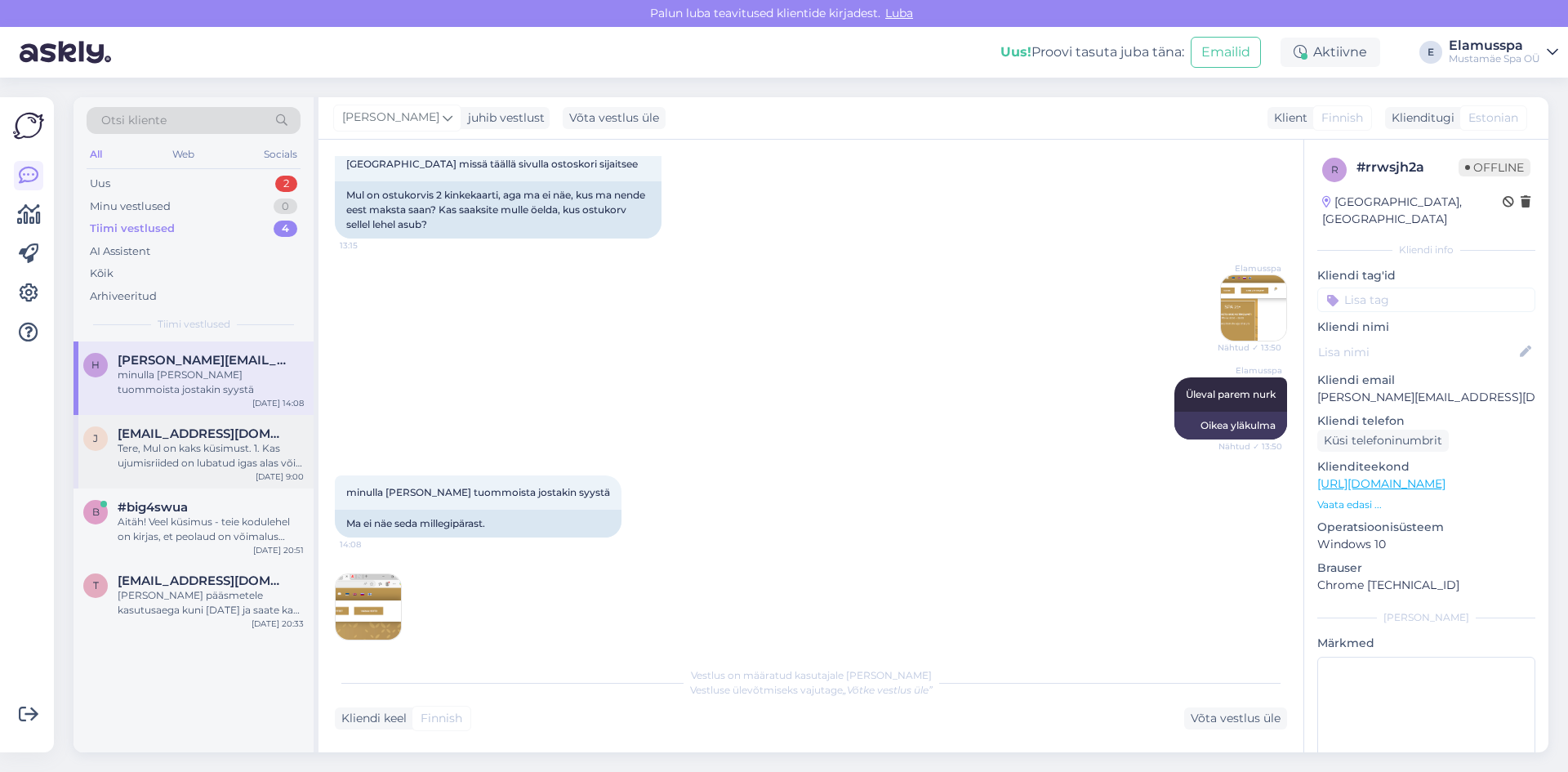
click at [217, 458] on div "Tere, Mul on kaks küsimust. 1. Kas ujumisriided on lubatud igas alas või on ka …" at bounding box center [211, 456] width 186 height 29
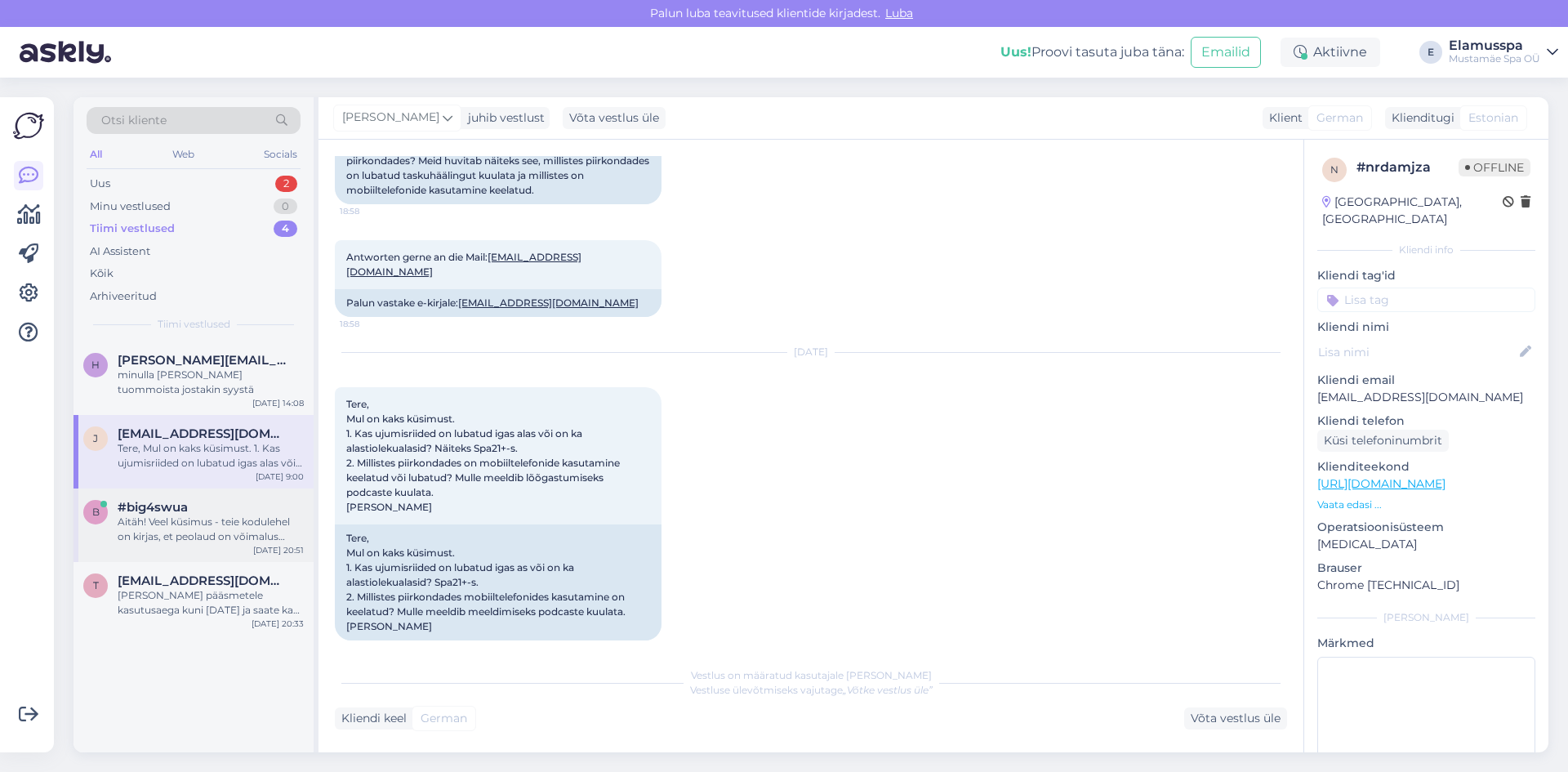
click at [143, 510] on span "#big4swua" at bounding box center [153, 508] width 70 height 15
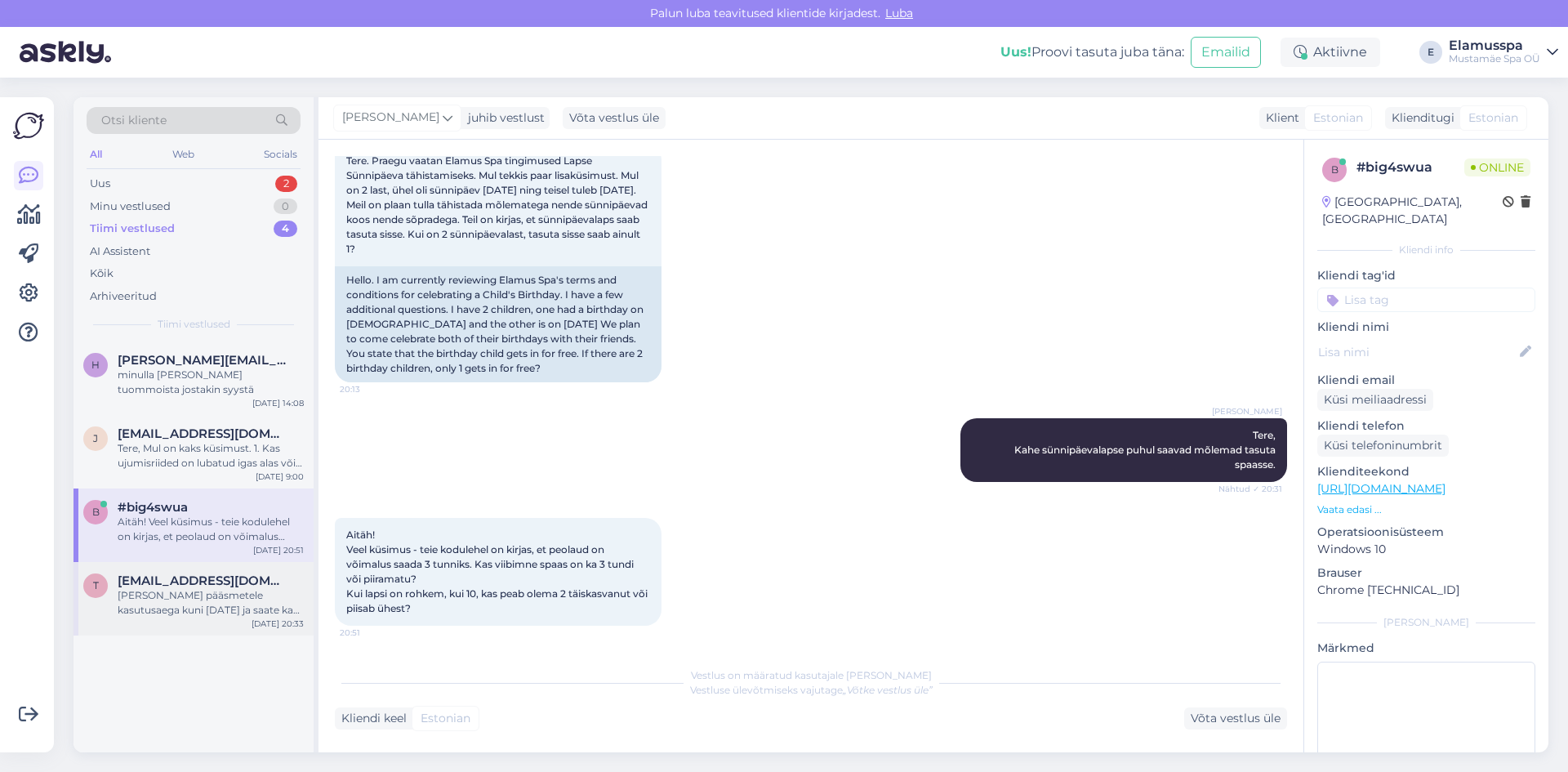
click at [197, 567] on div "t [EMAIL_ADDRESS][DOMAIN_NAME] [PERSON_NAME] pääsmetele kasutusaega kuni [DATE]…" at bounding box center [194, 599] width 240 height 74
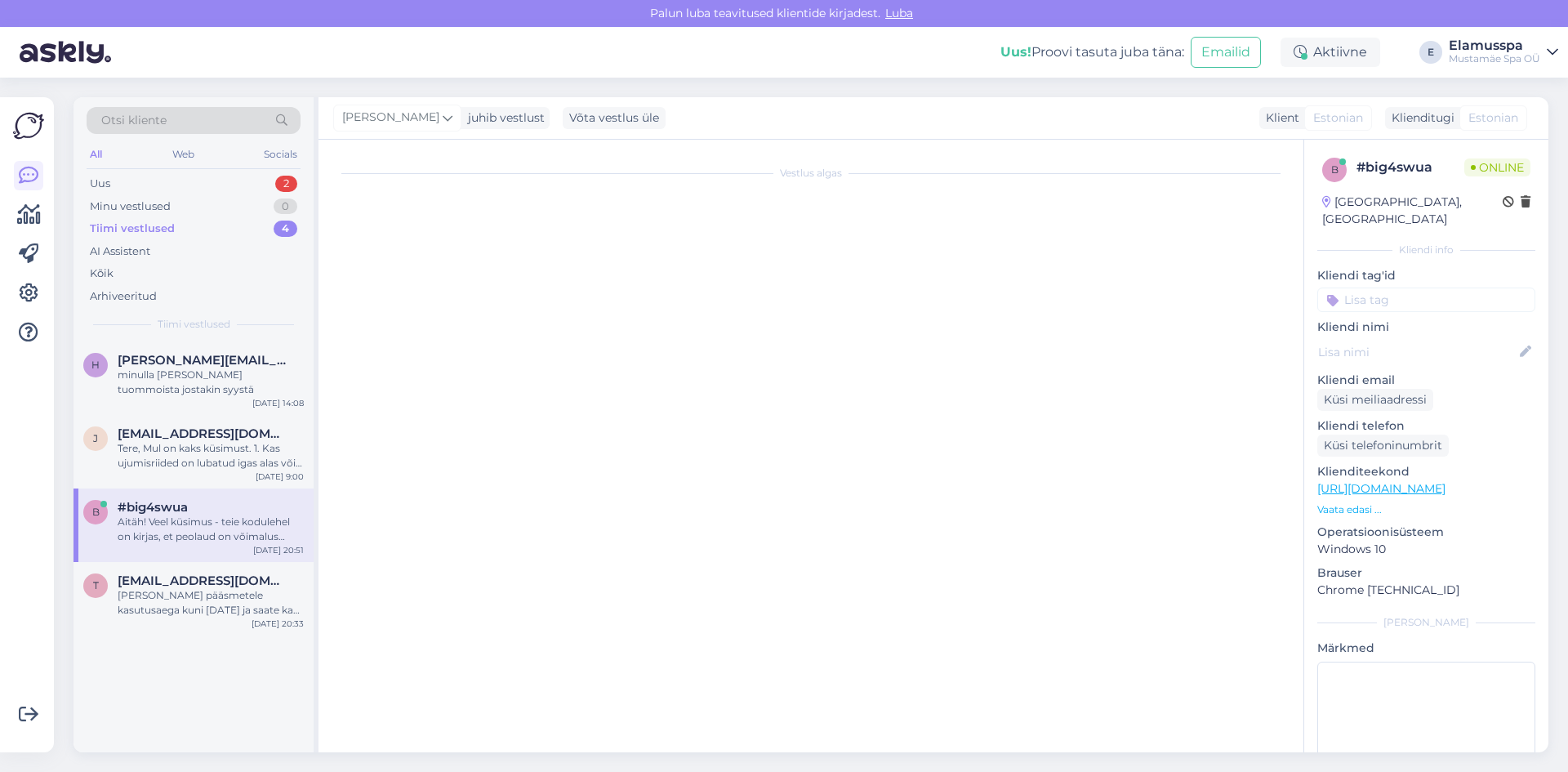
click at [144, 170] on div "Otsi kliente All Web Socials Uus 2 Minu vestlused 0 Tiimi vestlused 4 AI Assist…" at bounding box center [194, 219] width 240 height 244
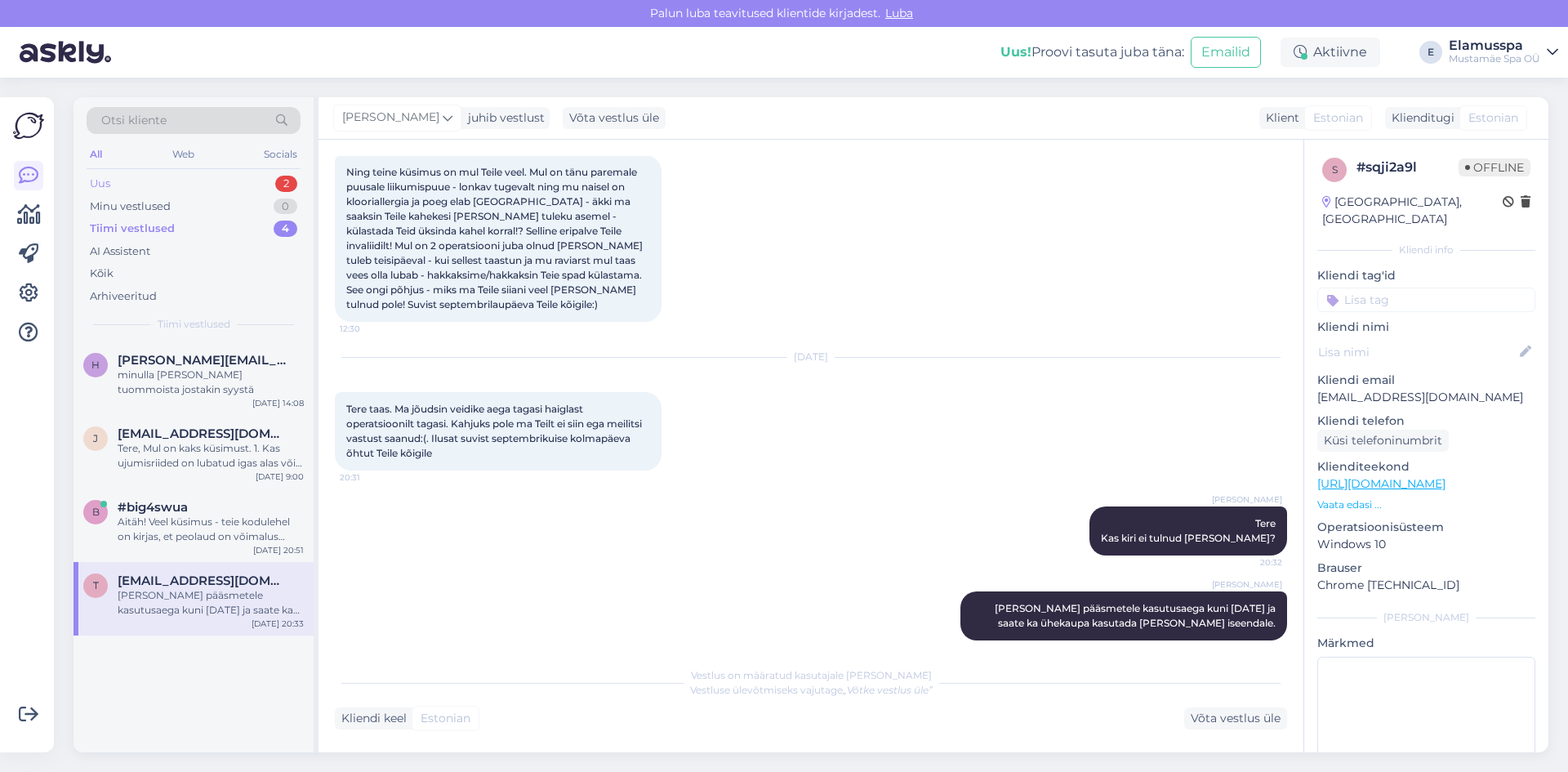
click at [139, 189] on div "Uus 2" at bounding box center [193, 183] width 214 height 23
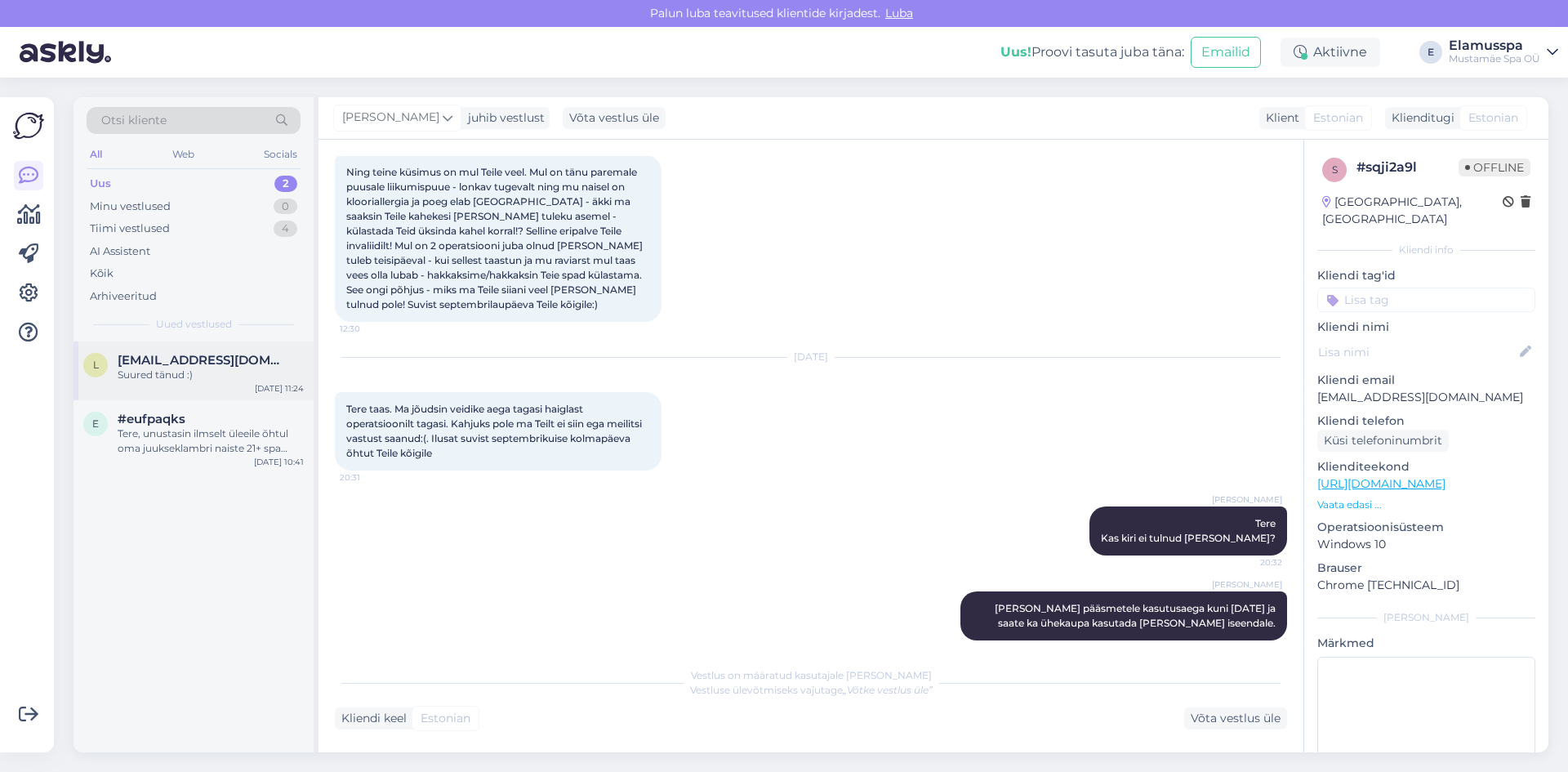
click at [262, 387] on div "[DATE] 11:24" at bounding box center [279, 389] width 49 height 13
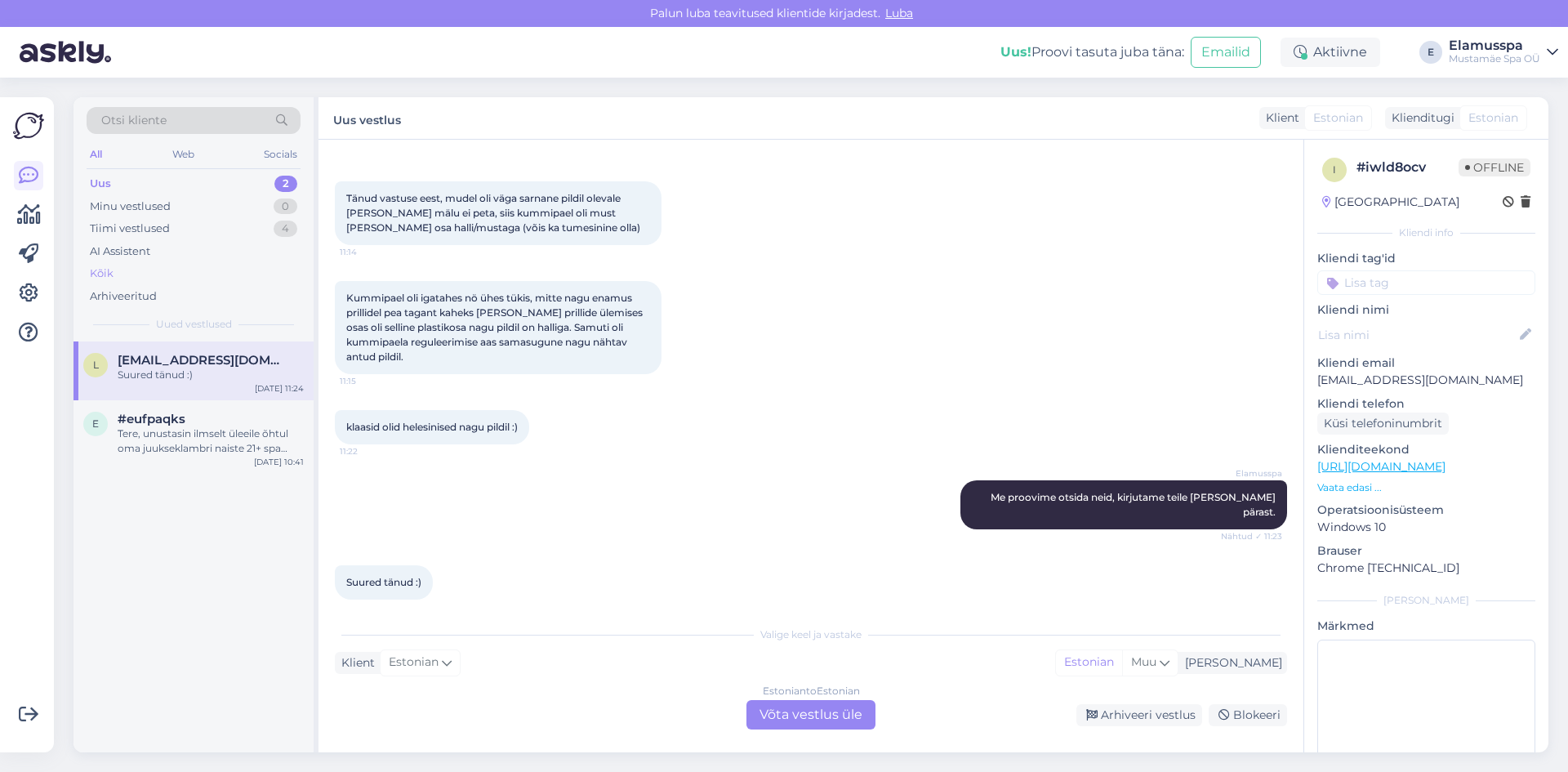
click at [154, 275] on div "Kõik" at bounding box center [193, 274] width 214 height 23
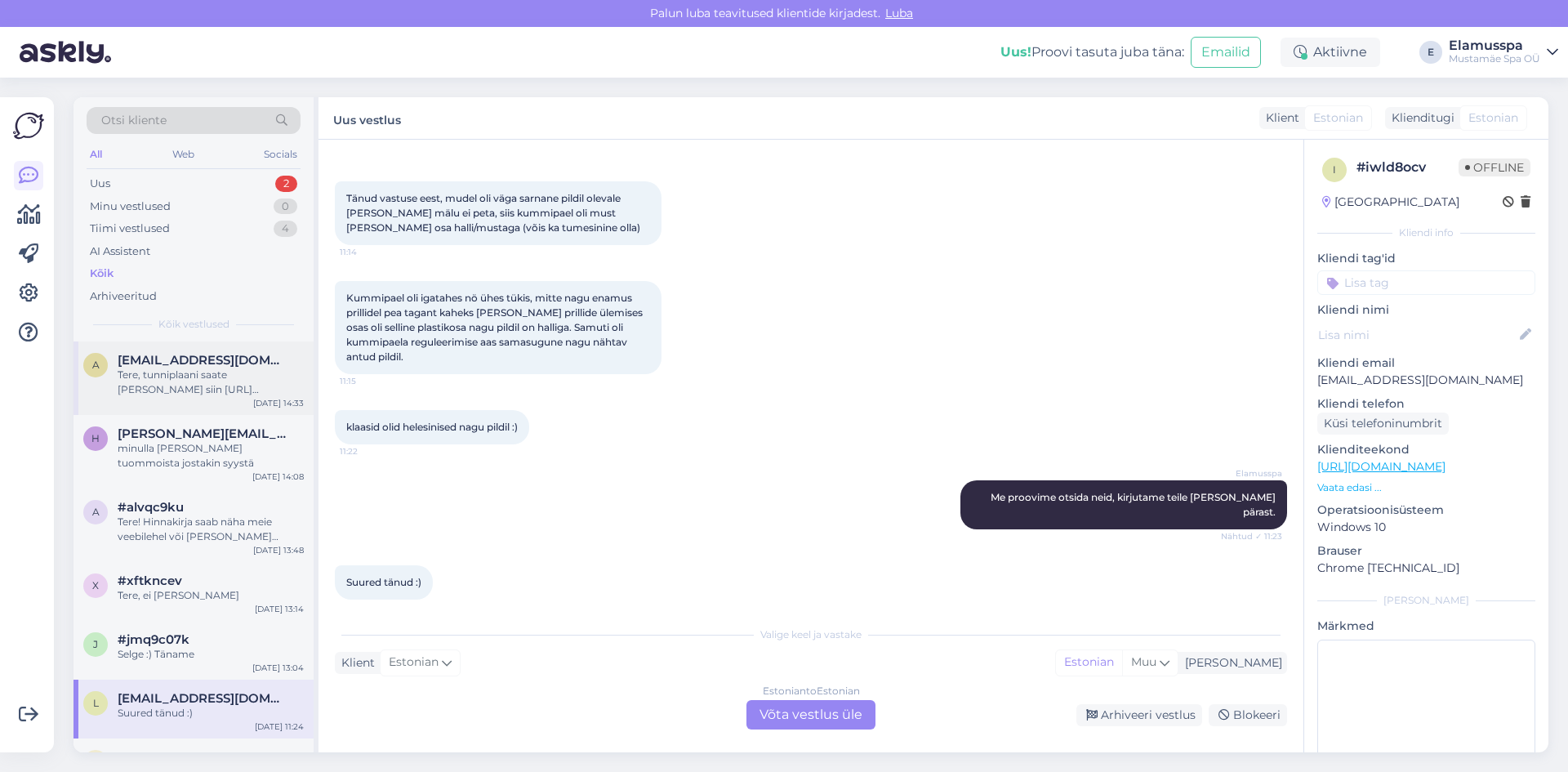
click at [221, 380] on div "Tere, tunniplaani saate [PERSON_NAME] siin [URL][DOMAIN_NAME]" at bounding box center [211, 382] width 186 height 29
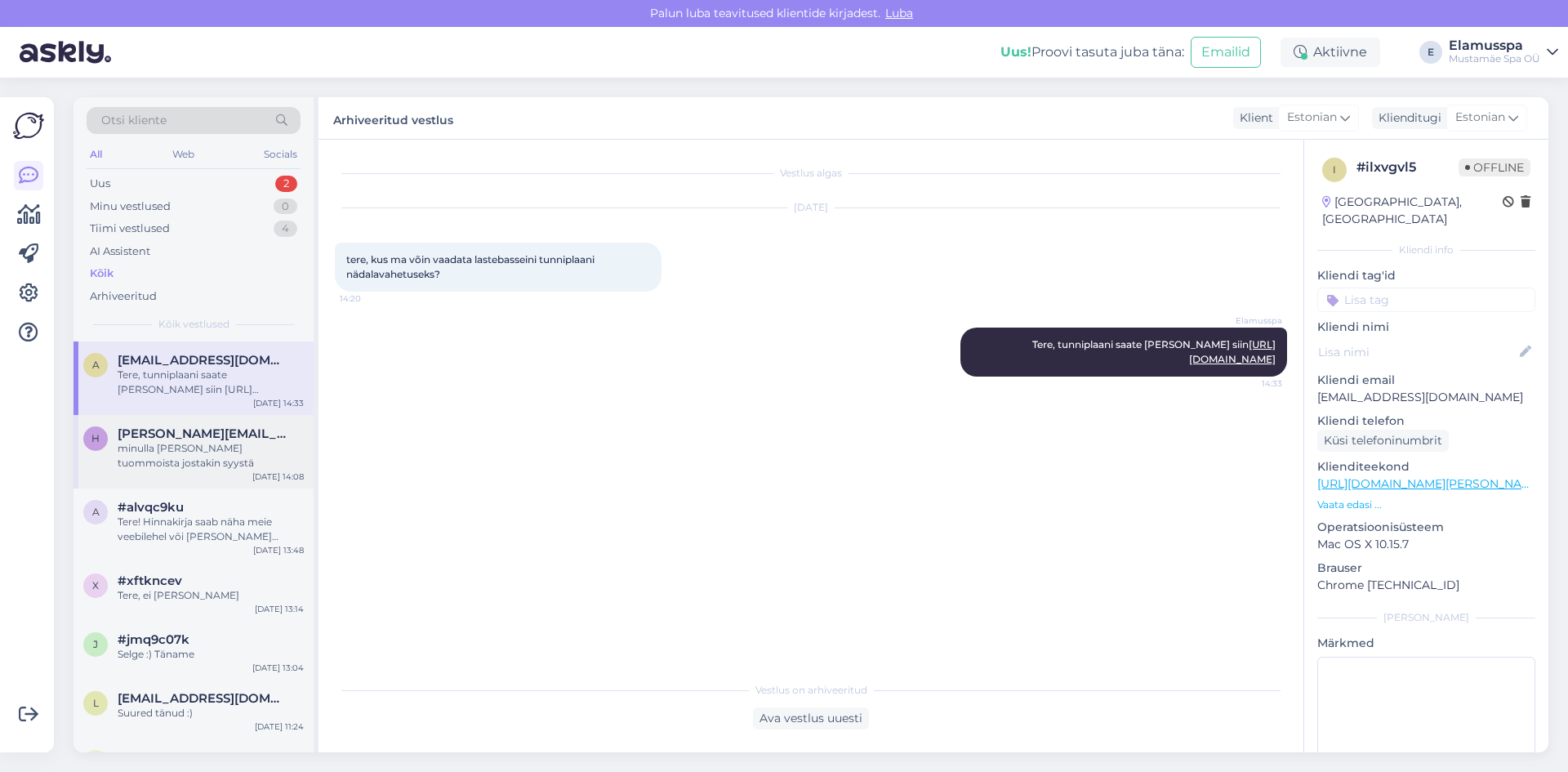
click at [215, 449] on div "minulla [PERSON_NAME] tuommoista jostakin syystä" at bounding box center [211, 456] width 186 height 29
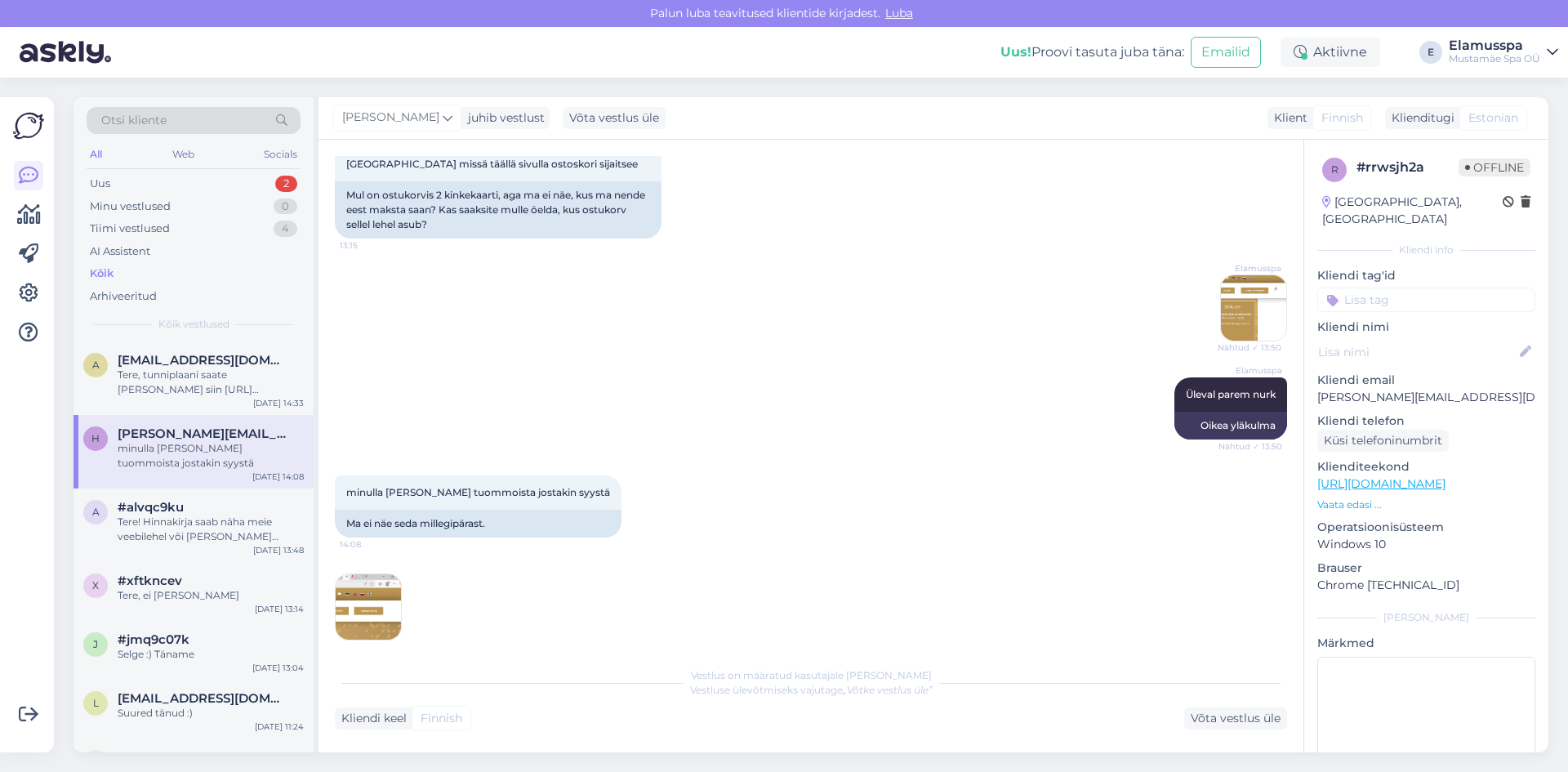
click at [359, 602] on img at bounding box center [368, 607] width 65 height 65
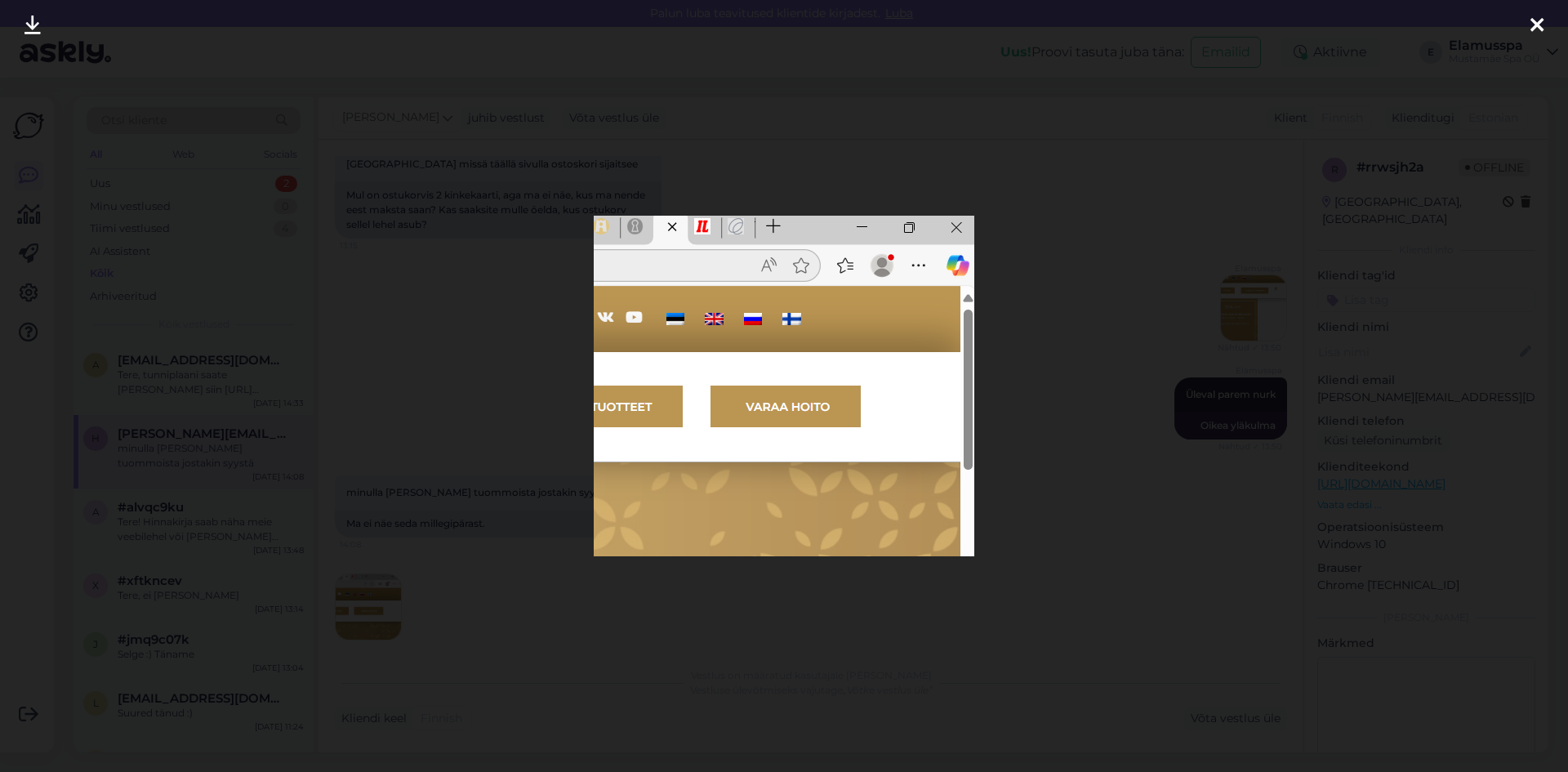
click at [359, 602] on div at bounding box center [784, 386] width 1568 height 772
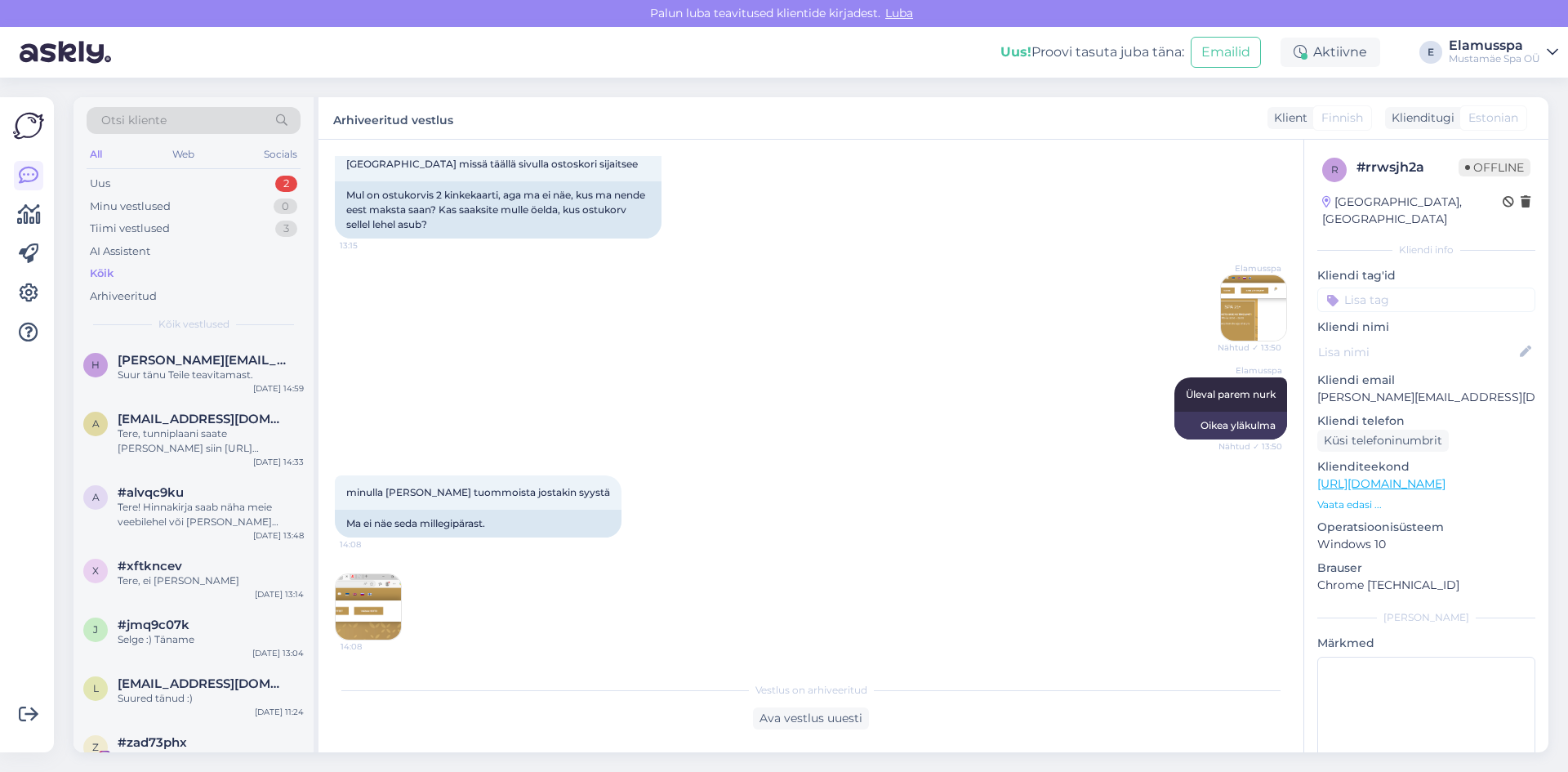
scroll to position [743, 0]
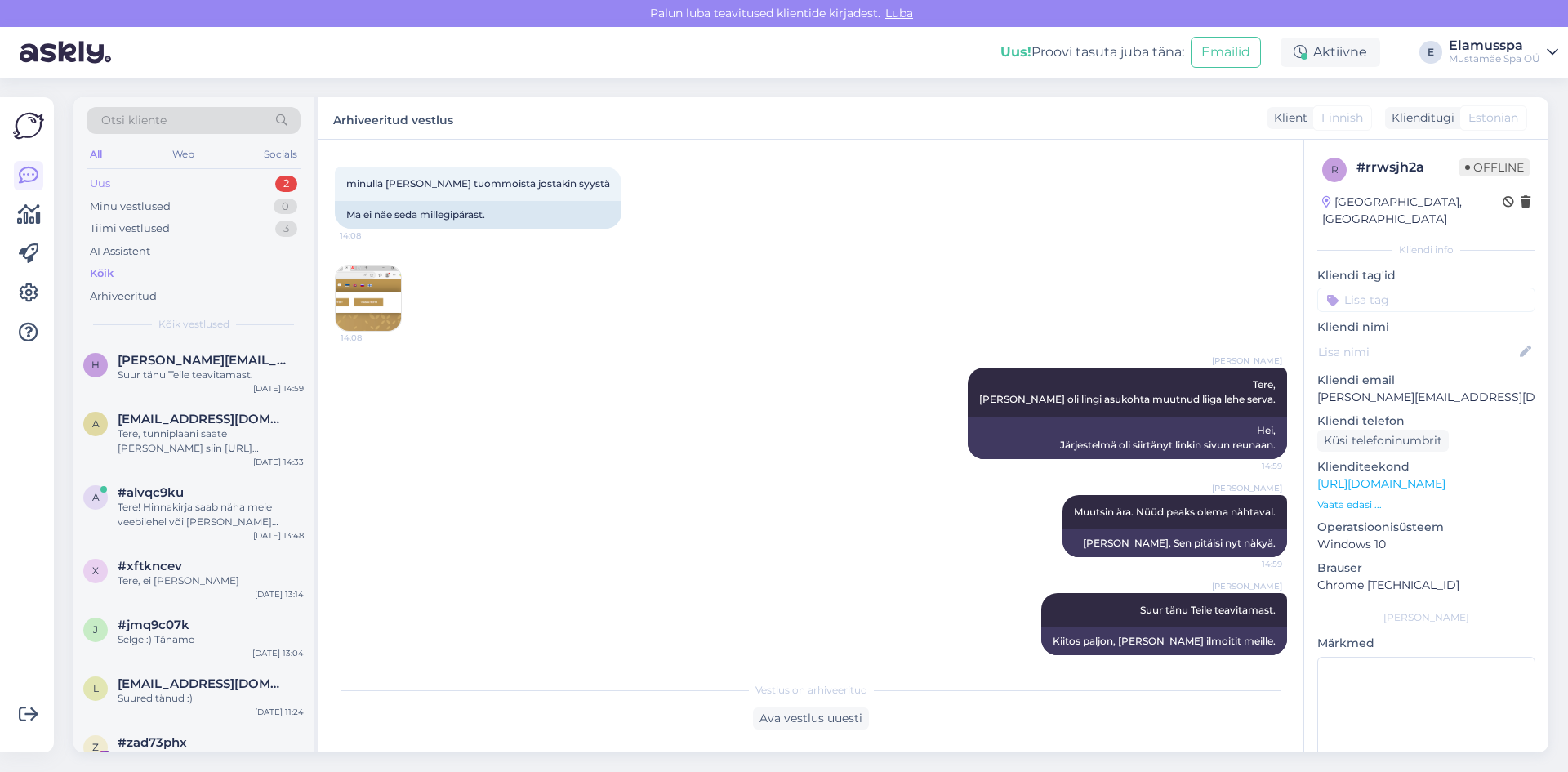
click at [227, 183] on div "Uus 2" at bounding box center [193, 183] width 214 height 23
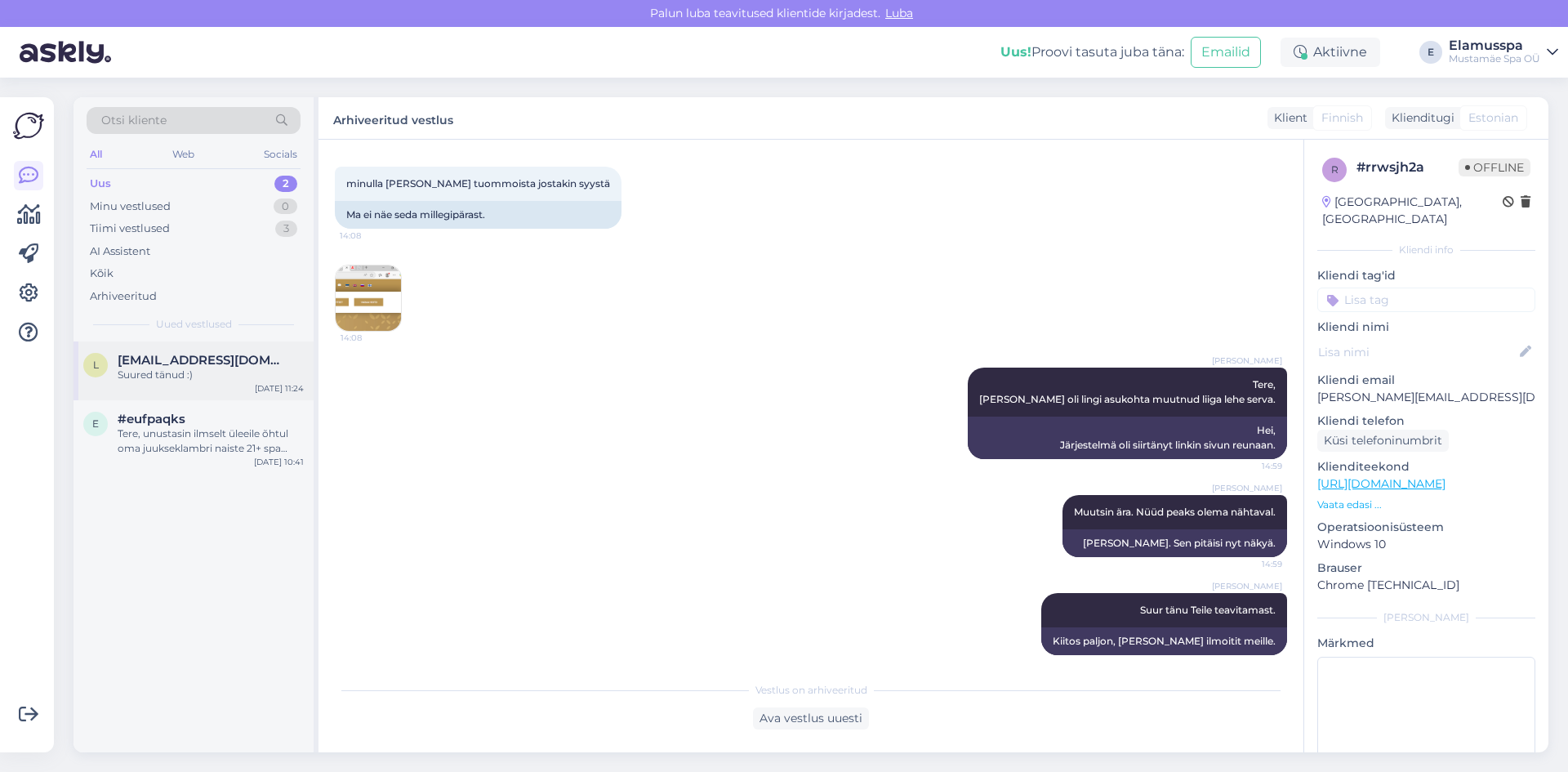
click at [240, 376] on div "Suured tänud :)" at bounding box center [211, 375] width 186 height 15
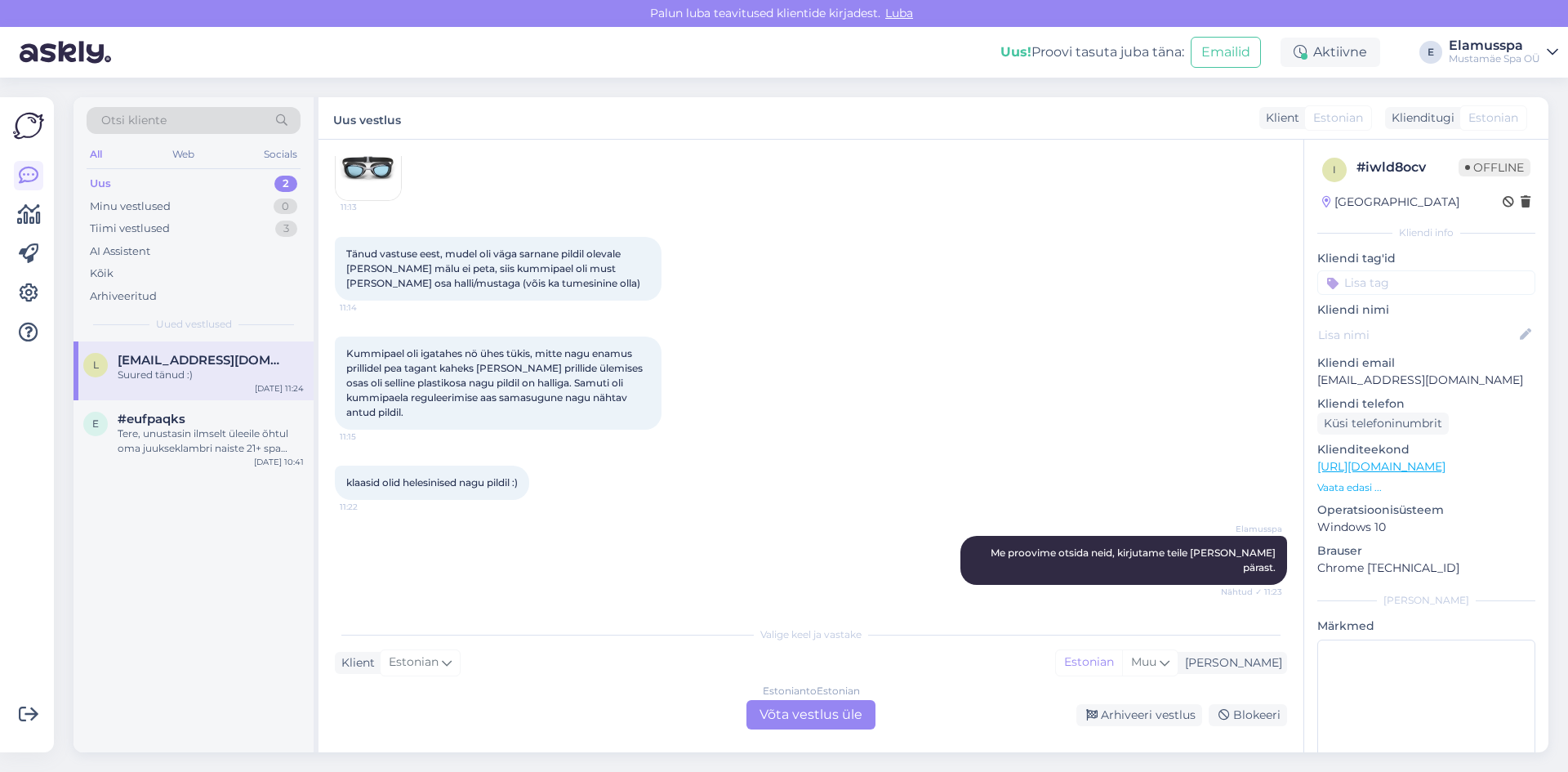
scroll to position [363, 0]
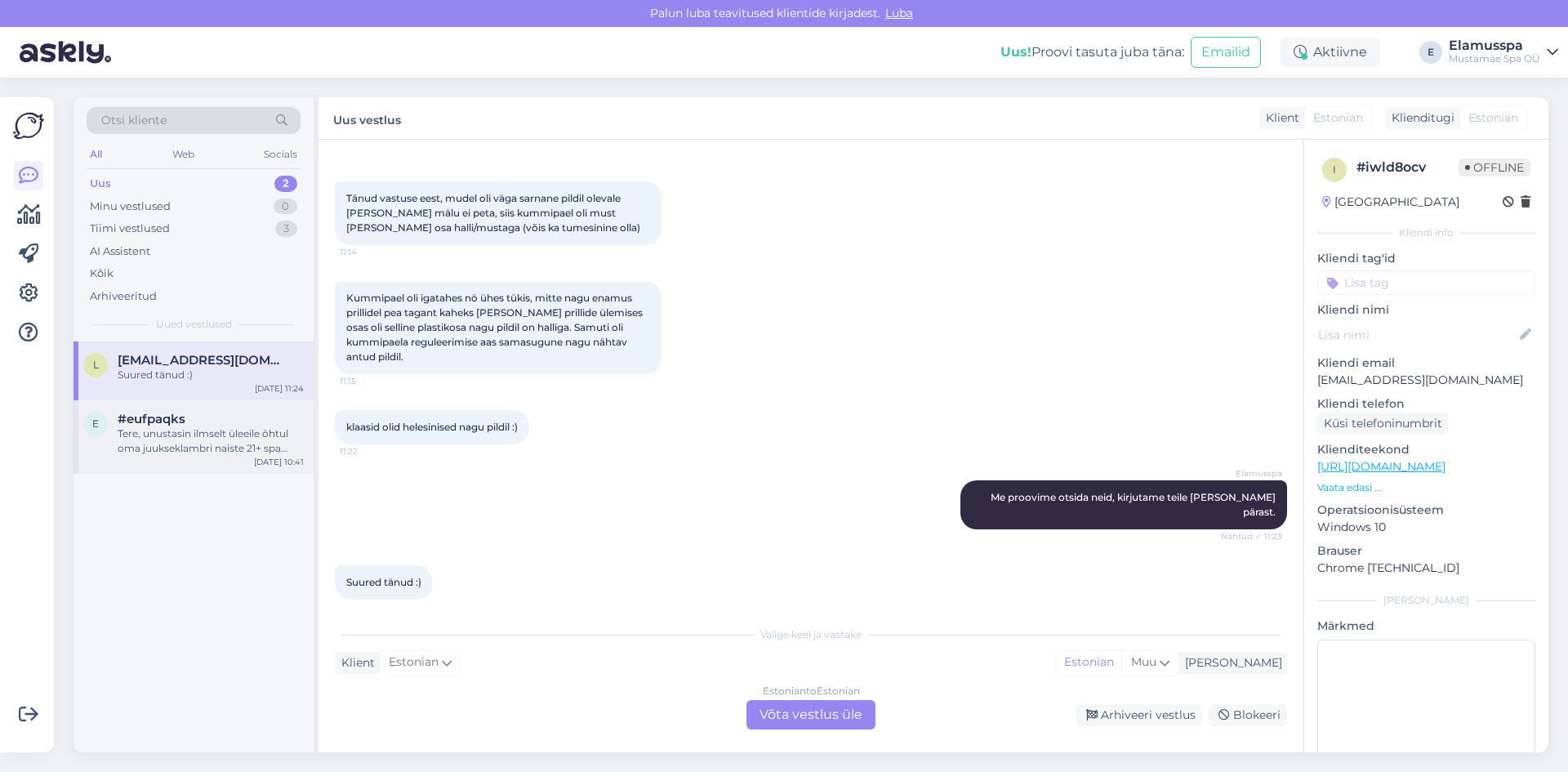
click at [120, 425] on span "#eufpaqks" at bounding box center [151, 420] width 68 height 15
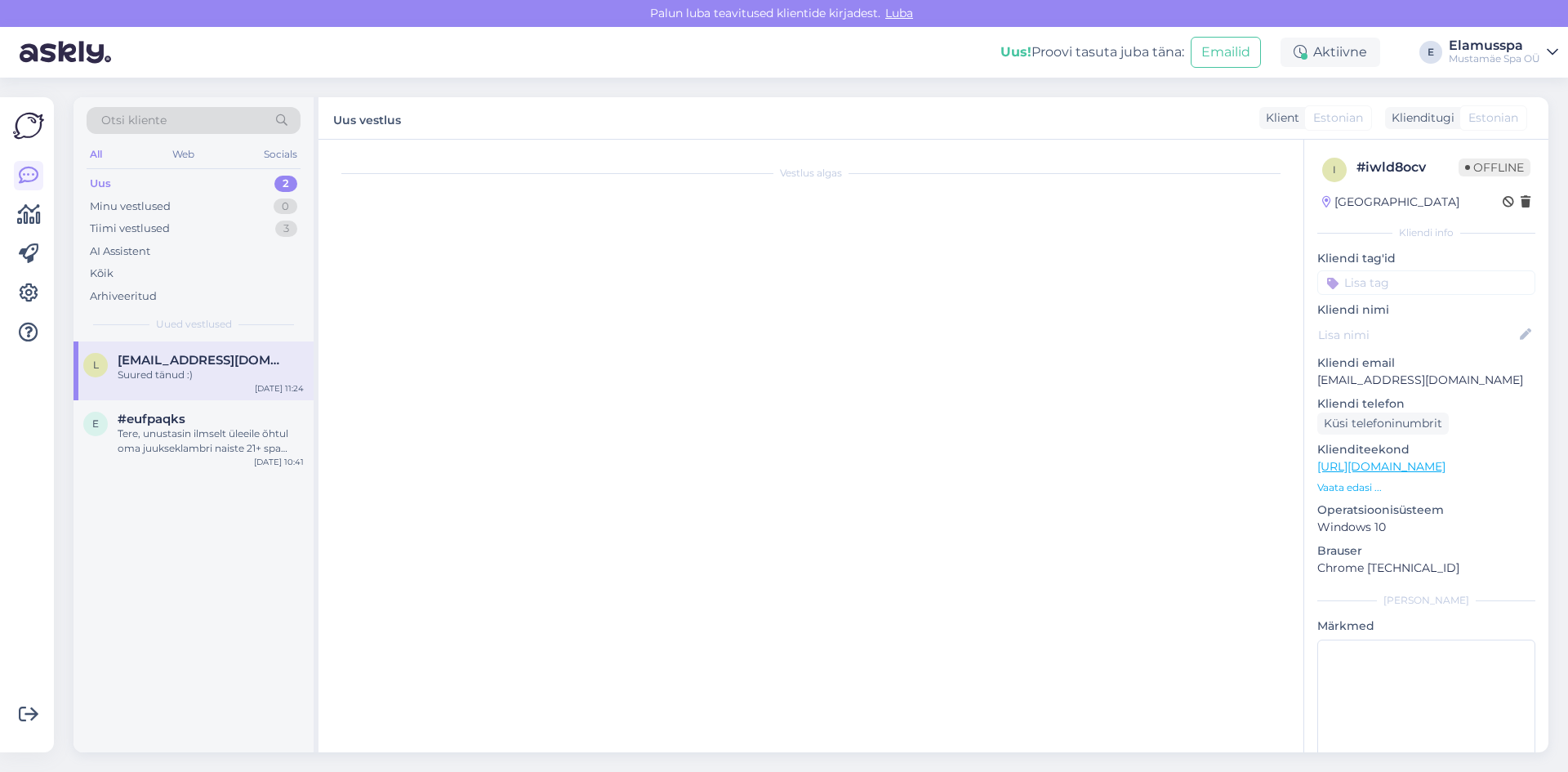
scroll to position [0, 0]
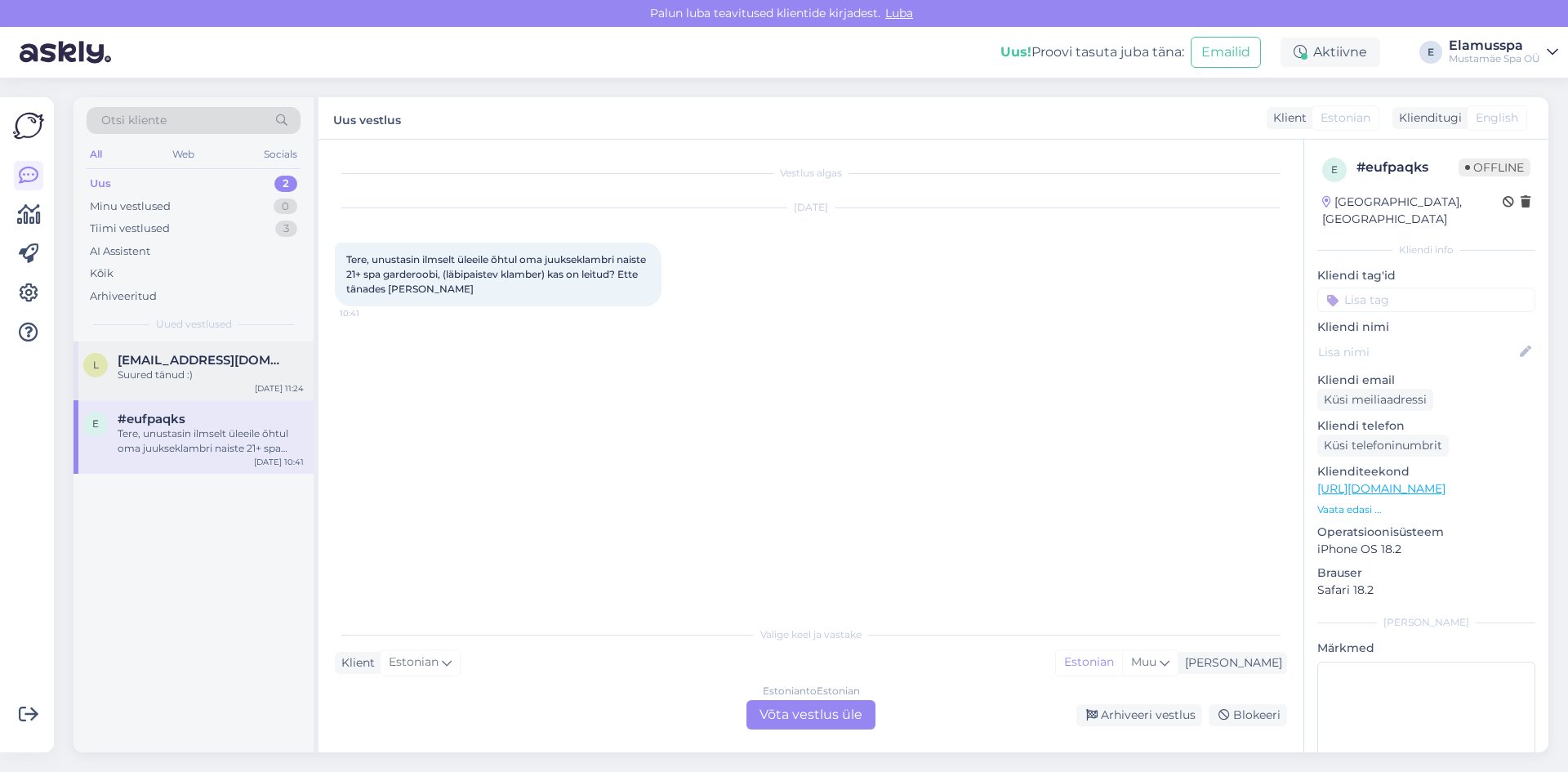
click at [268, 349] on div "l [EMAIL_ADDRESS][DOMAIN_NAME] Suured tänud :) [DATE] 11:24" at bounding box center [194, 371] width 240 height 59
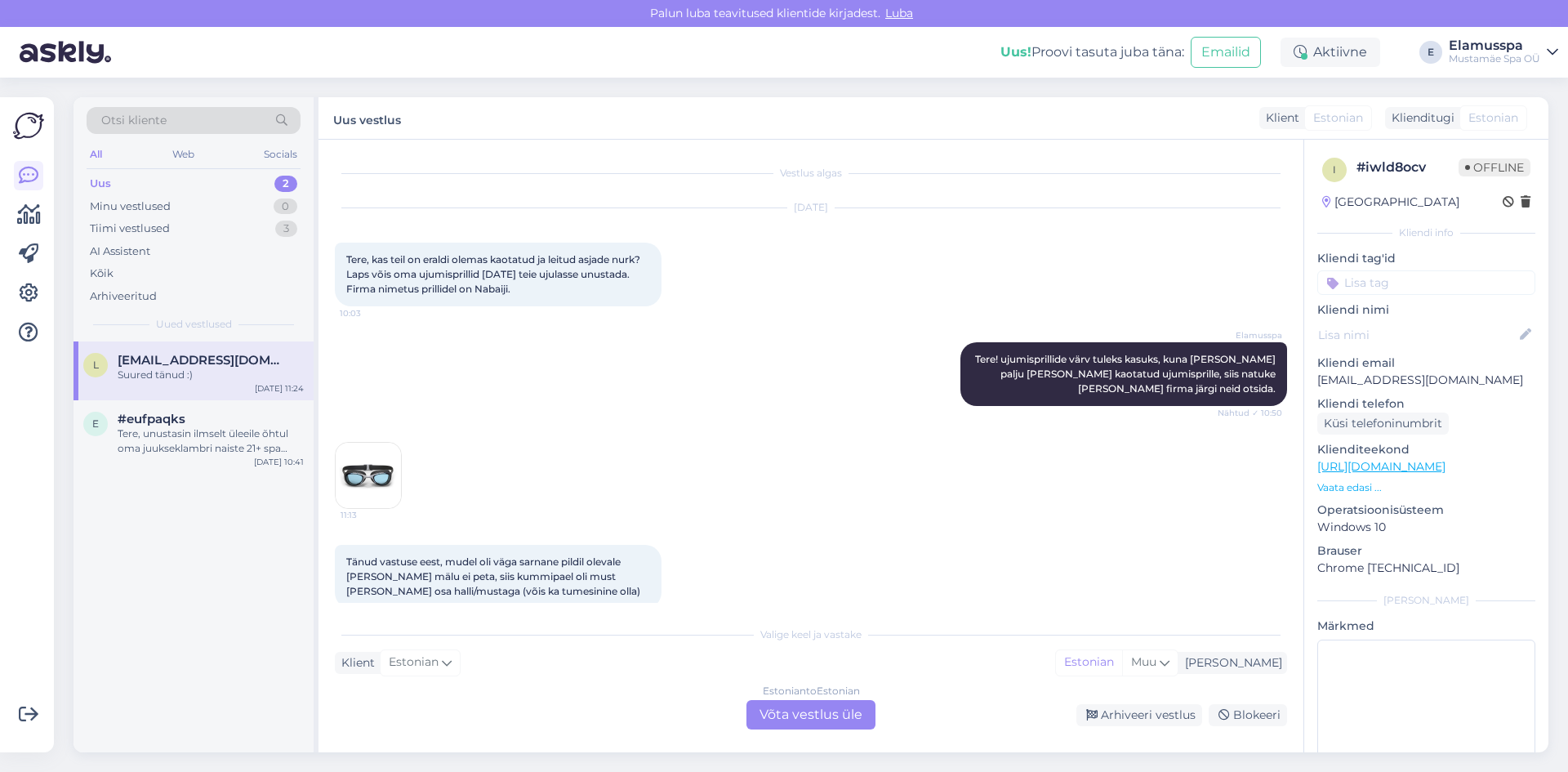
click at [357, 492] on img at bounding box center [368, 476] width 65 height 65
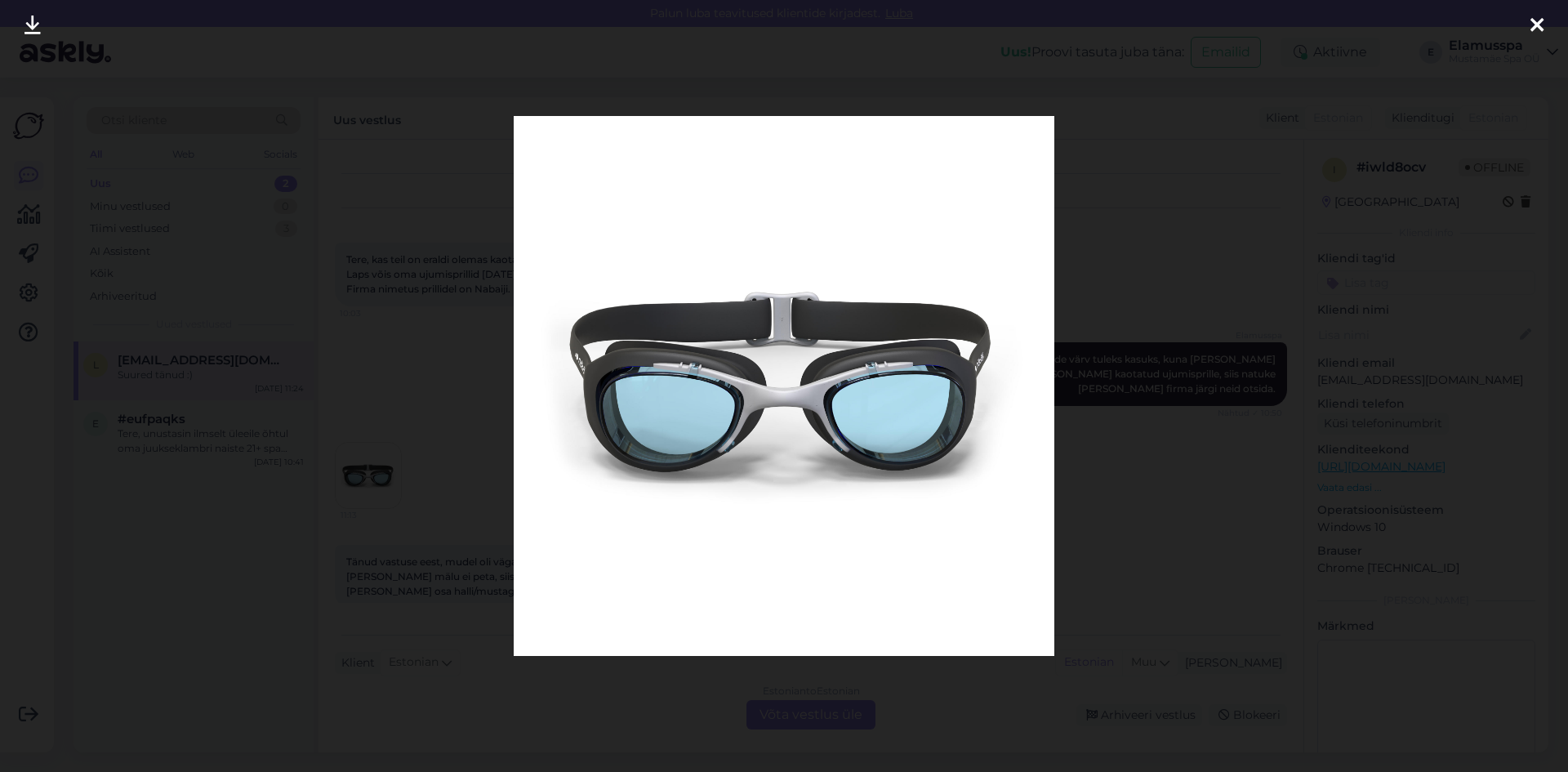
click at [370, 492] on div at bounding box center [784, 386] width 1568 height 772
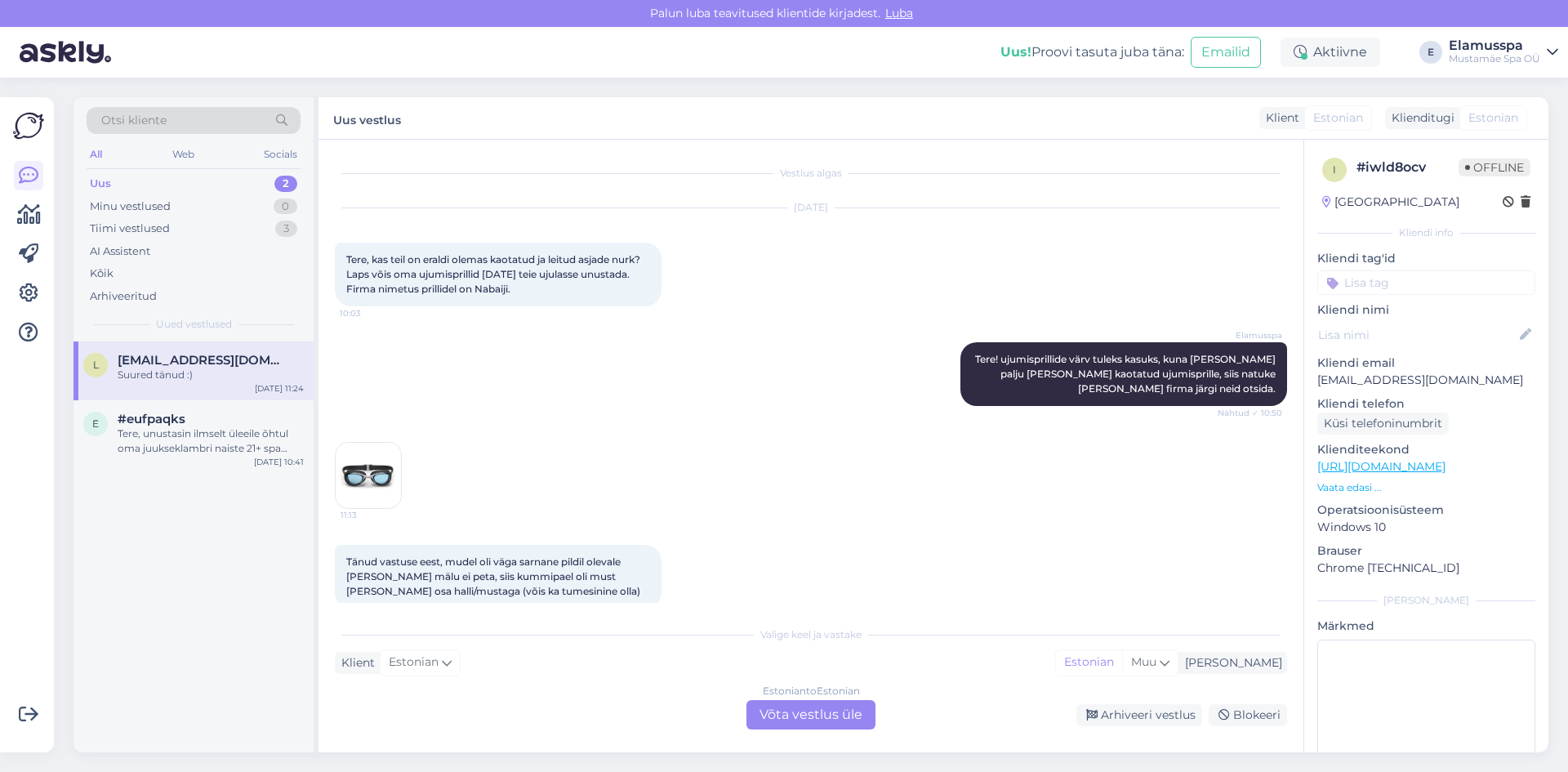
click at [362, 489] on img at bounding box center [368, 476] width 65 height 65
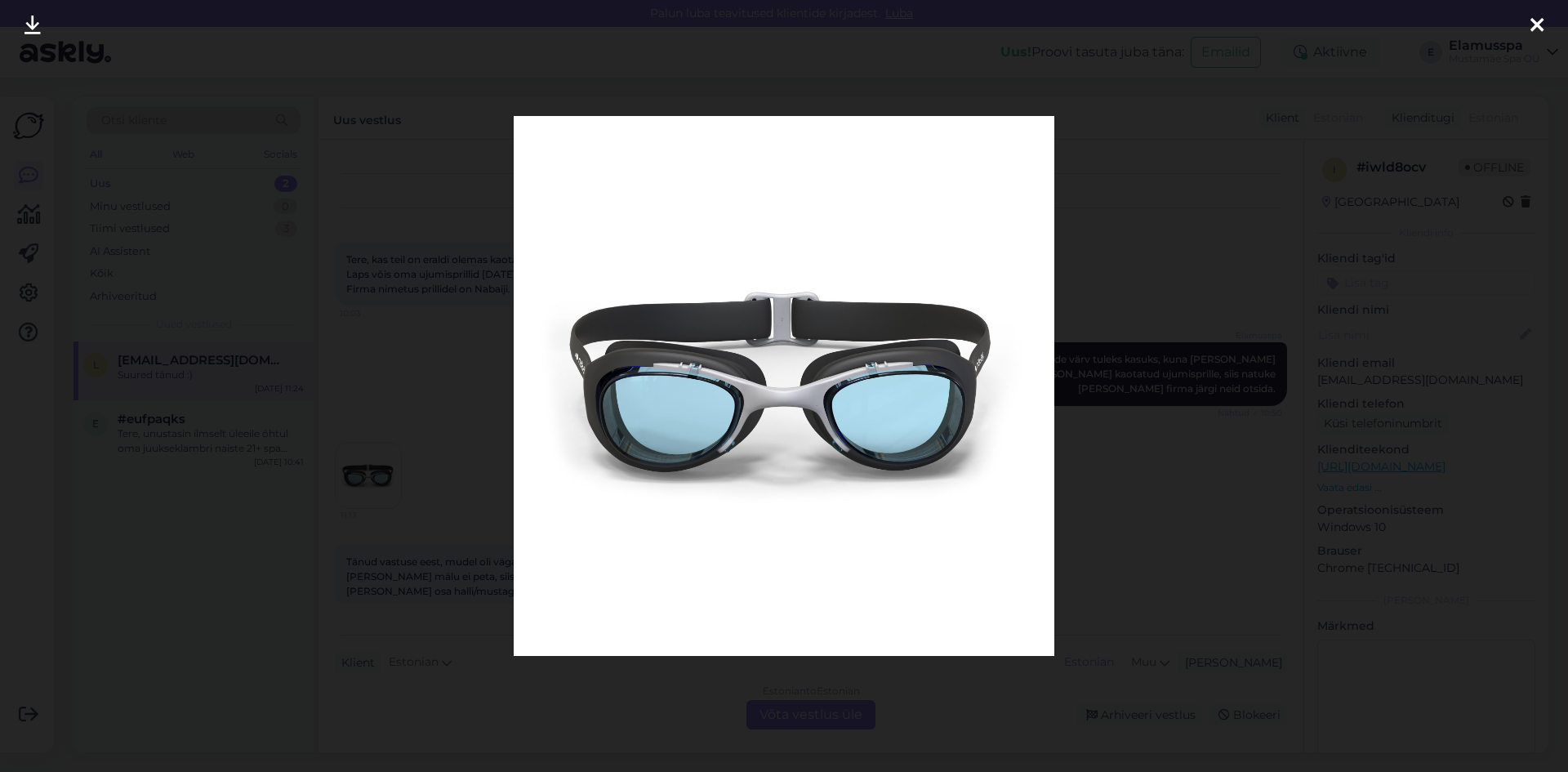
click at [414, 361] on div at bounding box center [784, 386] width 1568 height 772
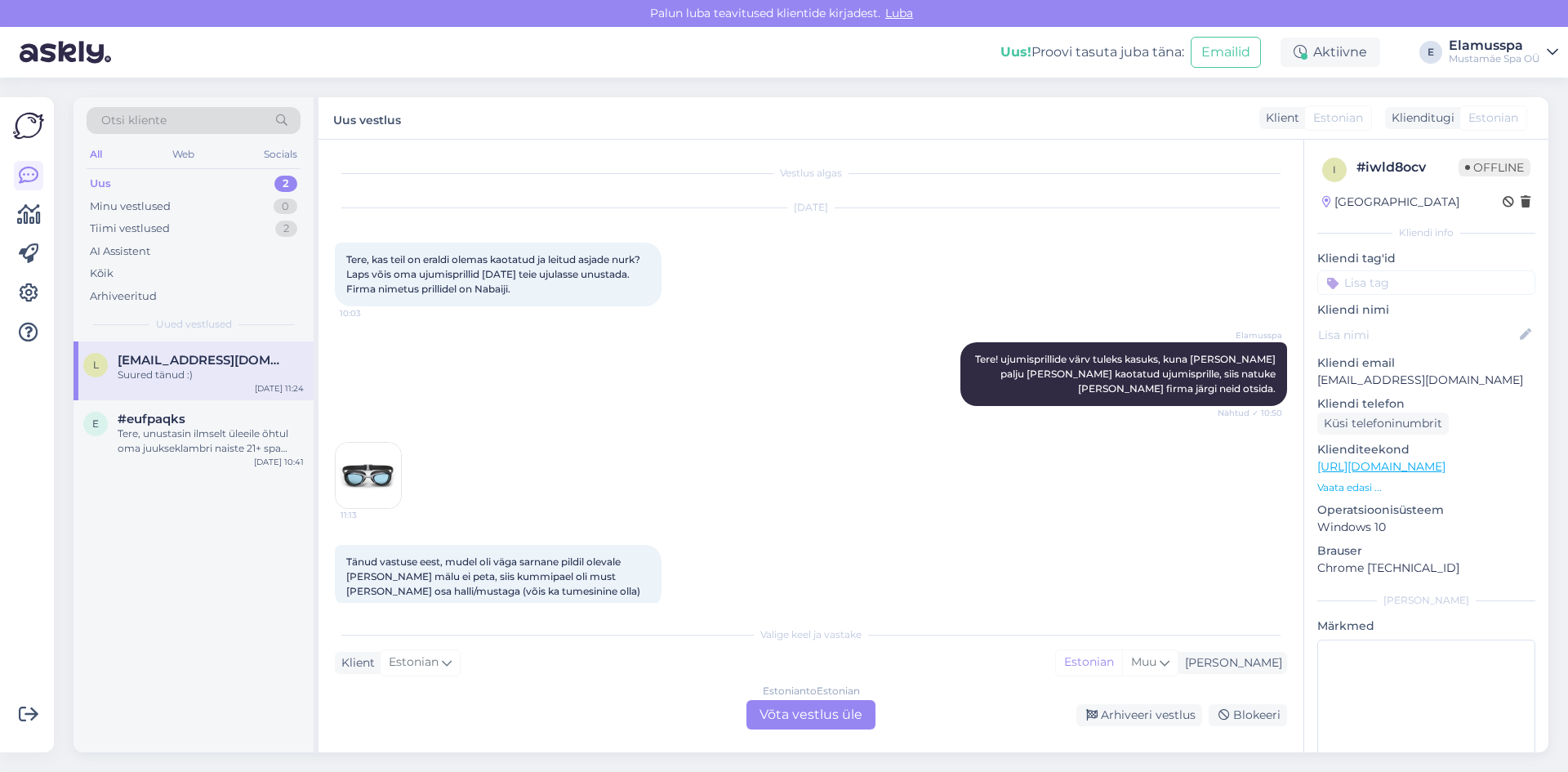
drag, startPoint x: 529, startPoint y: 289, endPoint x: 581, endPoint y: 294, distance: 52.2
click at [581, 294] on div "Tere, kas teil on eraldi olemas kaotatud ja leitud asjade nurk? Laps võis oma u…" at bounding box center [497, 274] width 326 height 64
click at [242, 426] on div "Tere, unustasin ilmselt üleeile õhtul oma juukseklambri naiste 21+ spa garderoo…" at bounding box center [211, 441] width 186 height 29
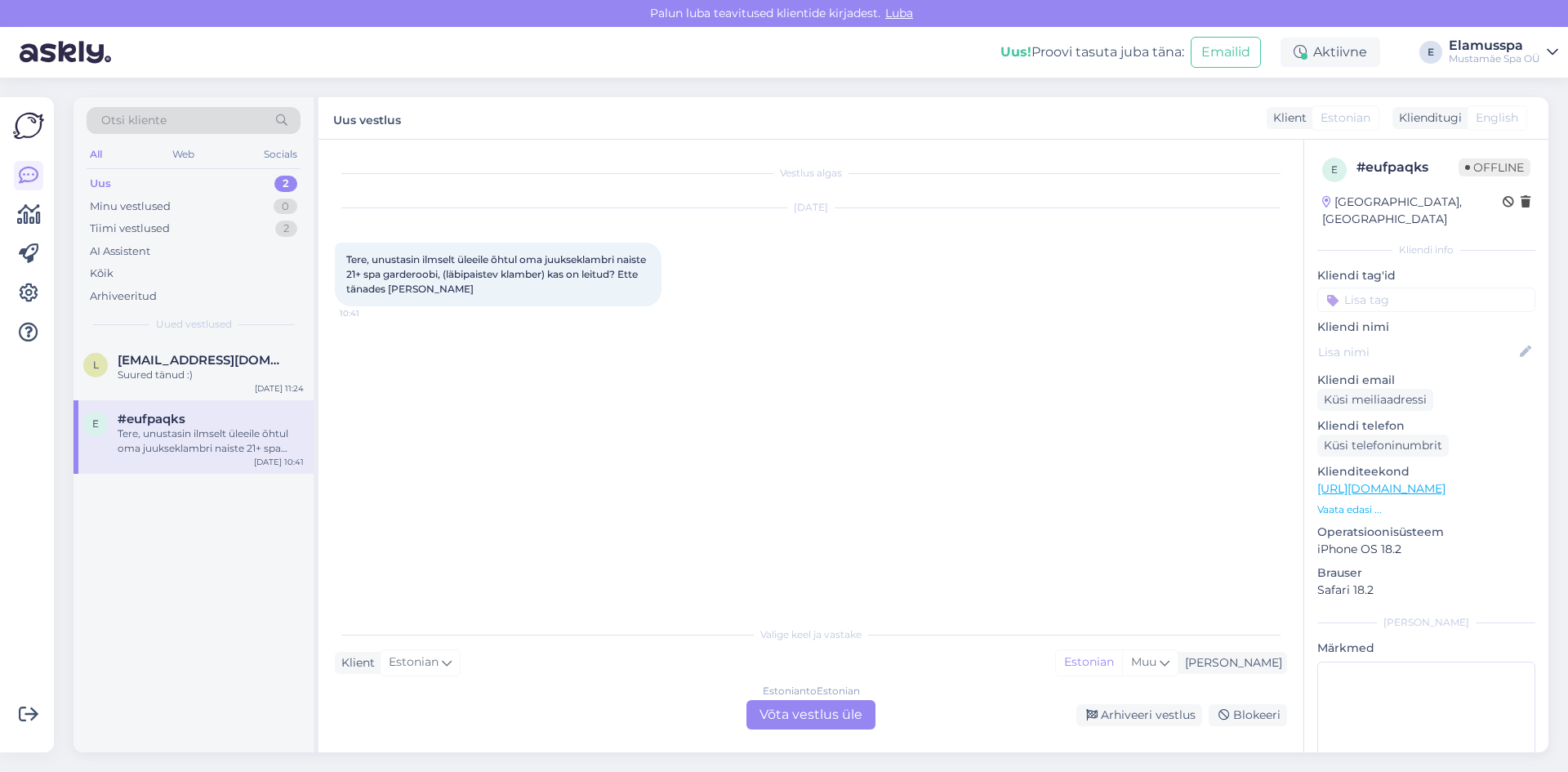
click at [708, 473] on div "Vestlus algas [DATE] Tere, unustasin ilmselt üleeile õhtul oma juukseklambri na…" at bounding box center [818, 379] width 967 height 447
click at [825, 717] on div "Estonian to Estonian Võta vestlus üle" at bounding box center [811, 714] width 129 height 29
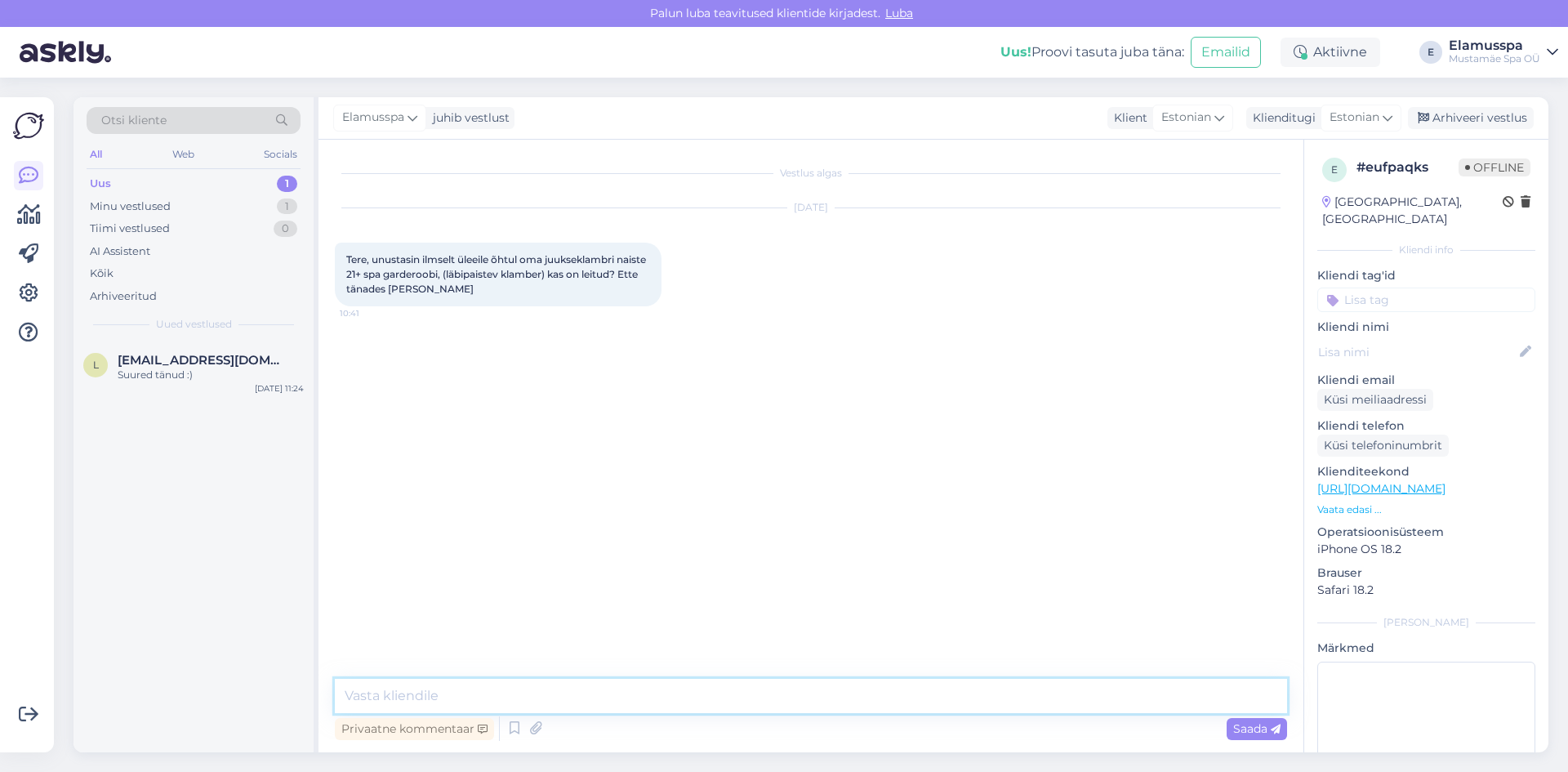
click at [688, 688] on textarea at bounding box center [810, 696] width 952 height 34
type textarea "Tere, [PERSON_NAME]! Kahjuks teie klambrit me ei ole üles leidnud."
click at [1247, 729] on span "Saada" at bounding box center [1257, 729] width 47 height 15
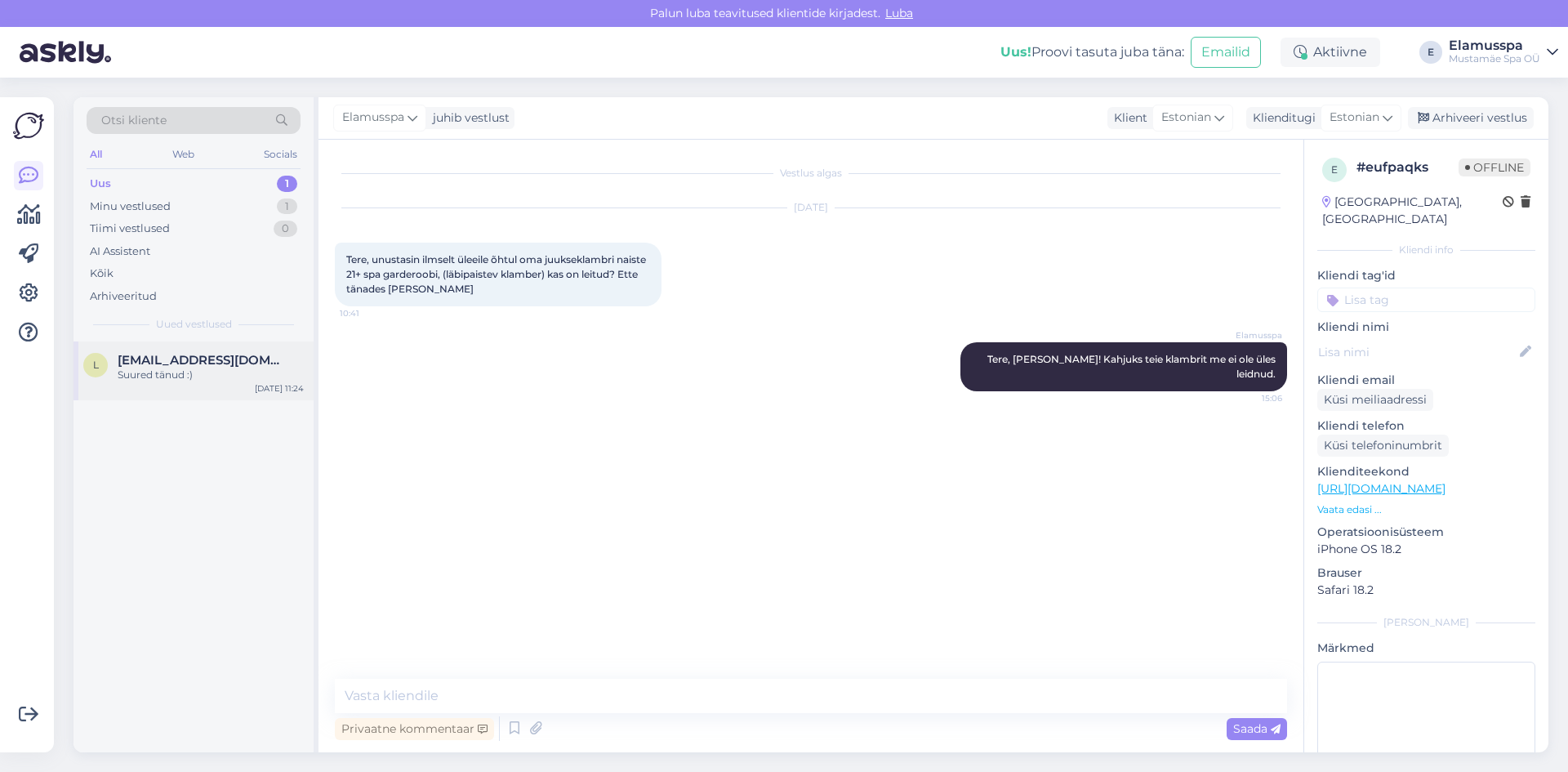
click at [223, 357] on span "[EMAIL_ADDRESS][DOMAIN_NAME]" at bounding box center [202, 361] width 170 height 15
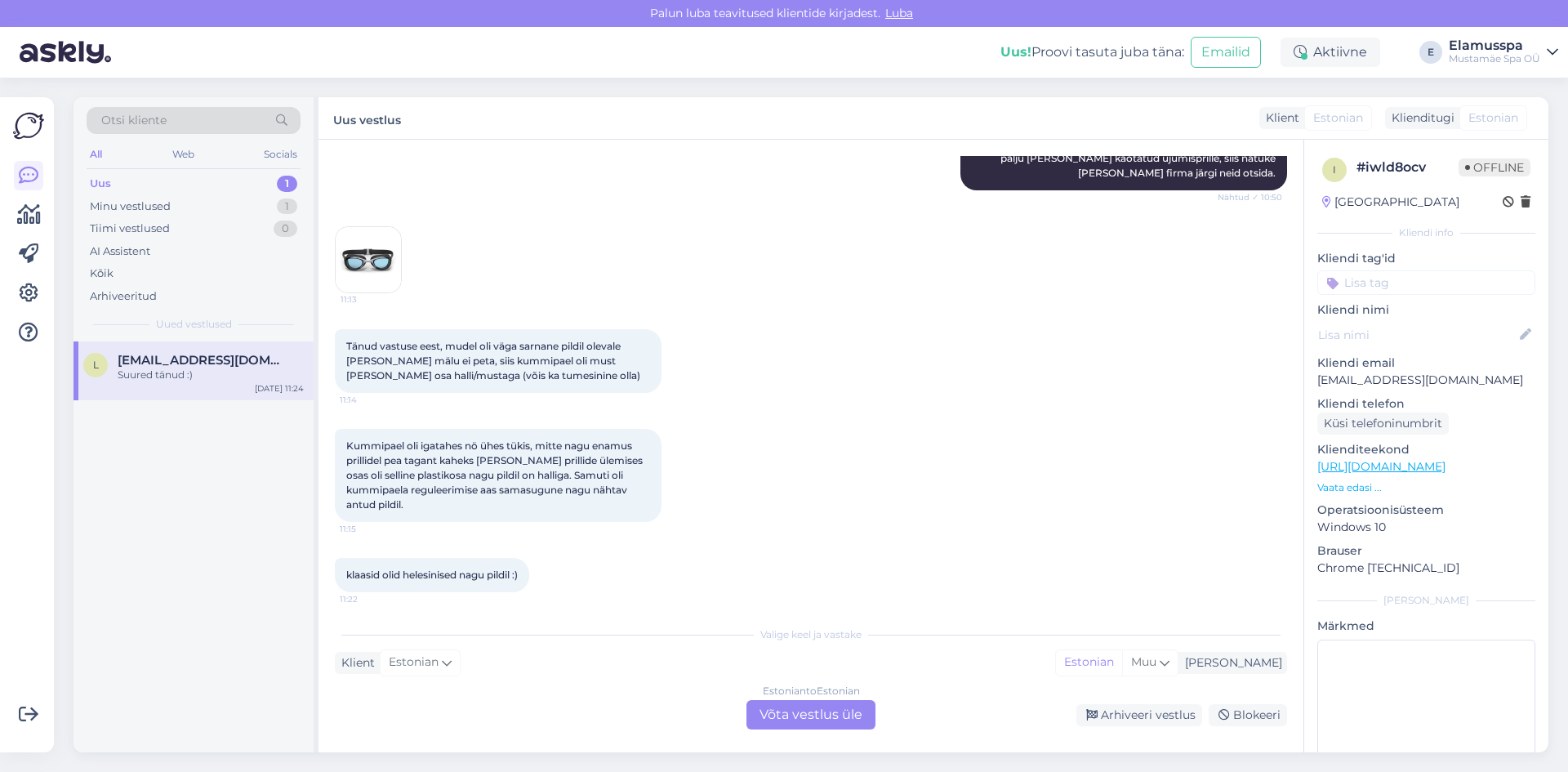
scroll to position [363, 0]
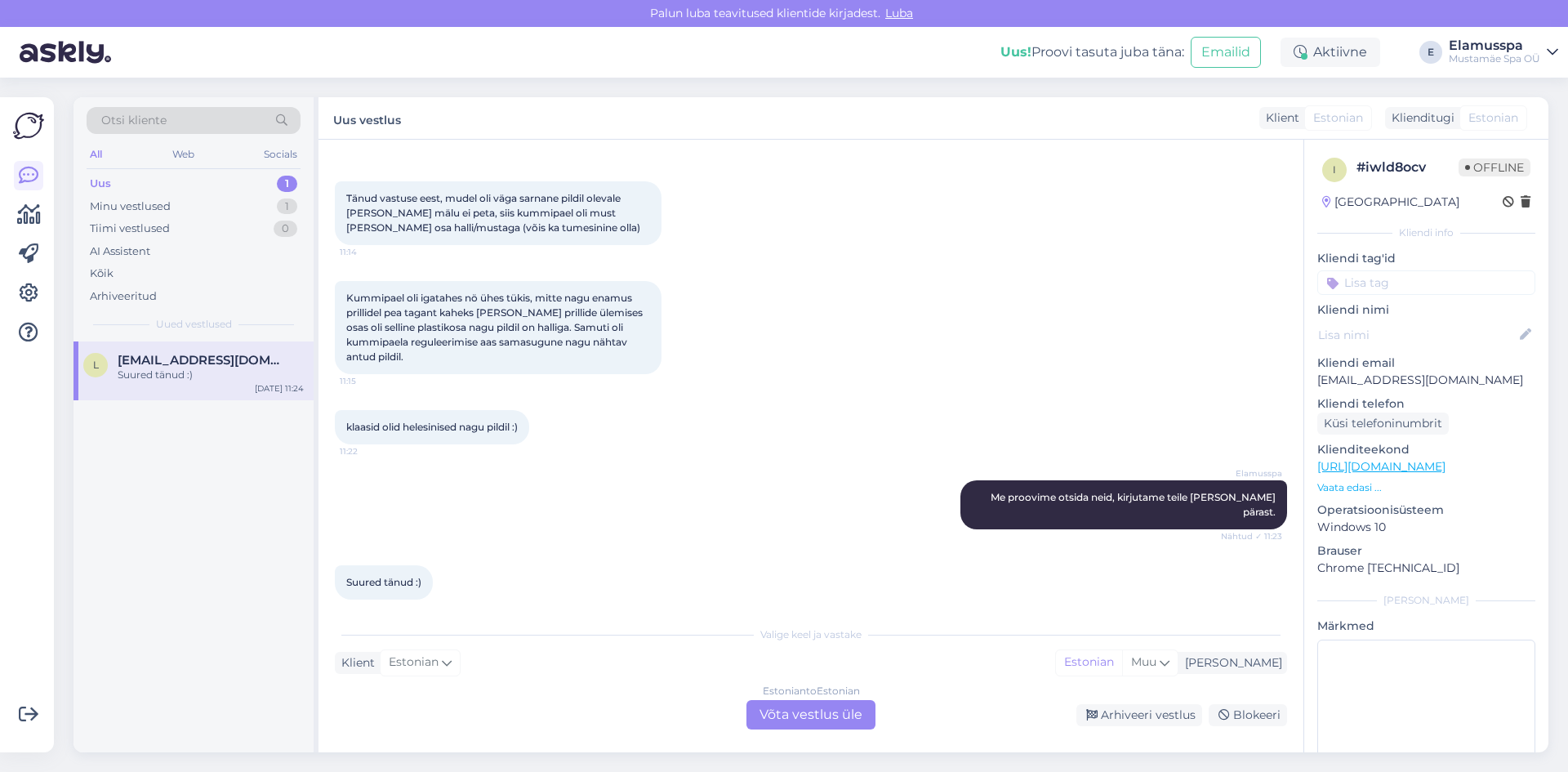
click at [835, 707] on div "Estonian to Estonian Võta vestlus üle" at bounding box center [811, 714] width 129 height 29
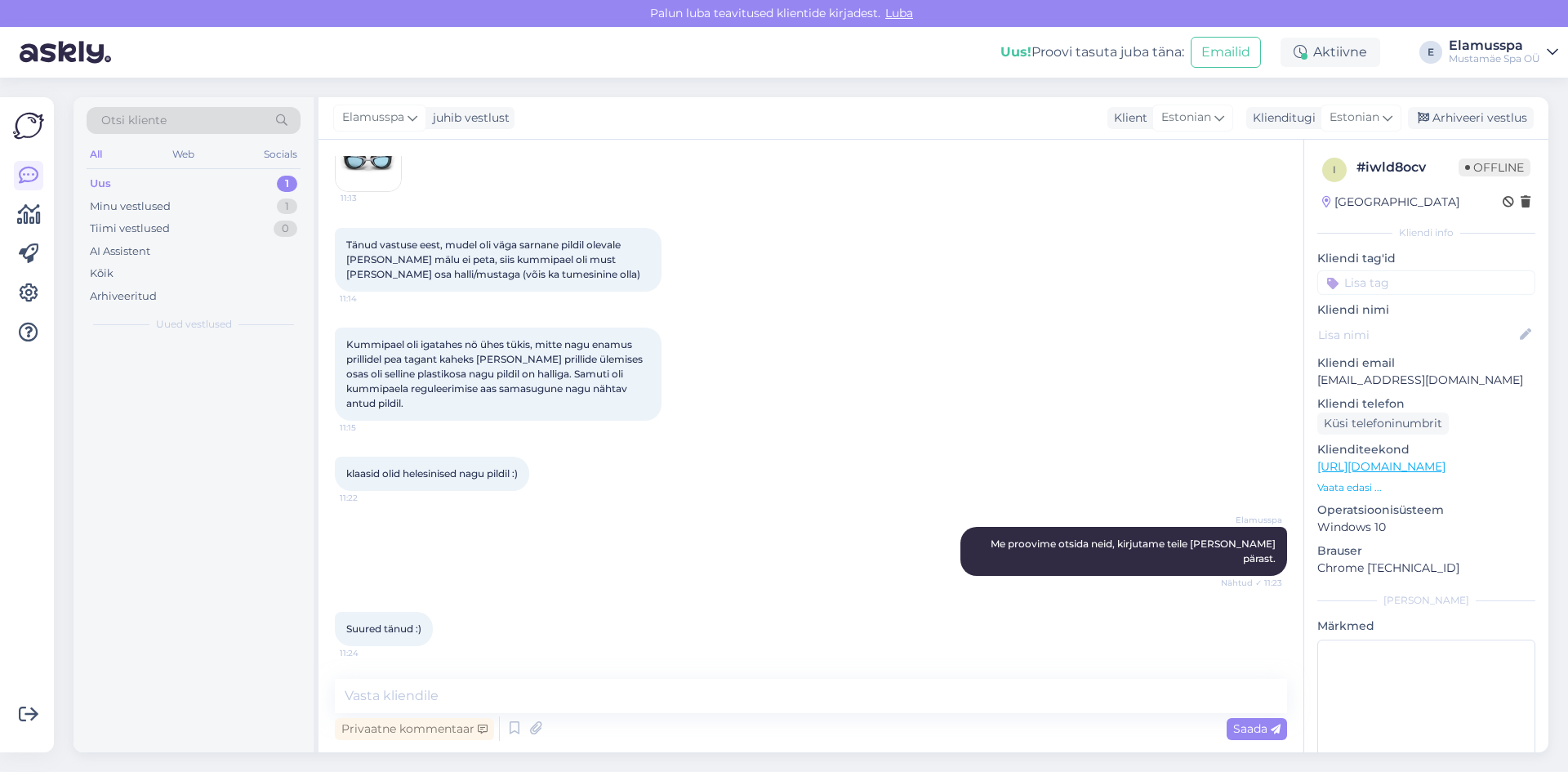
scroll to position [302, 0]
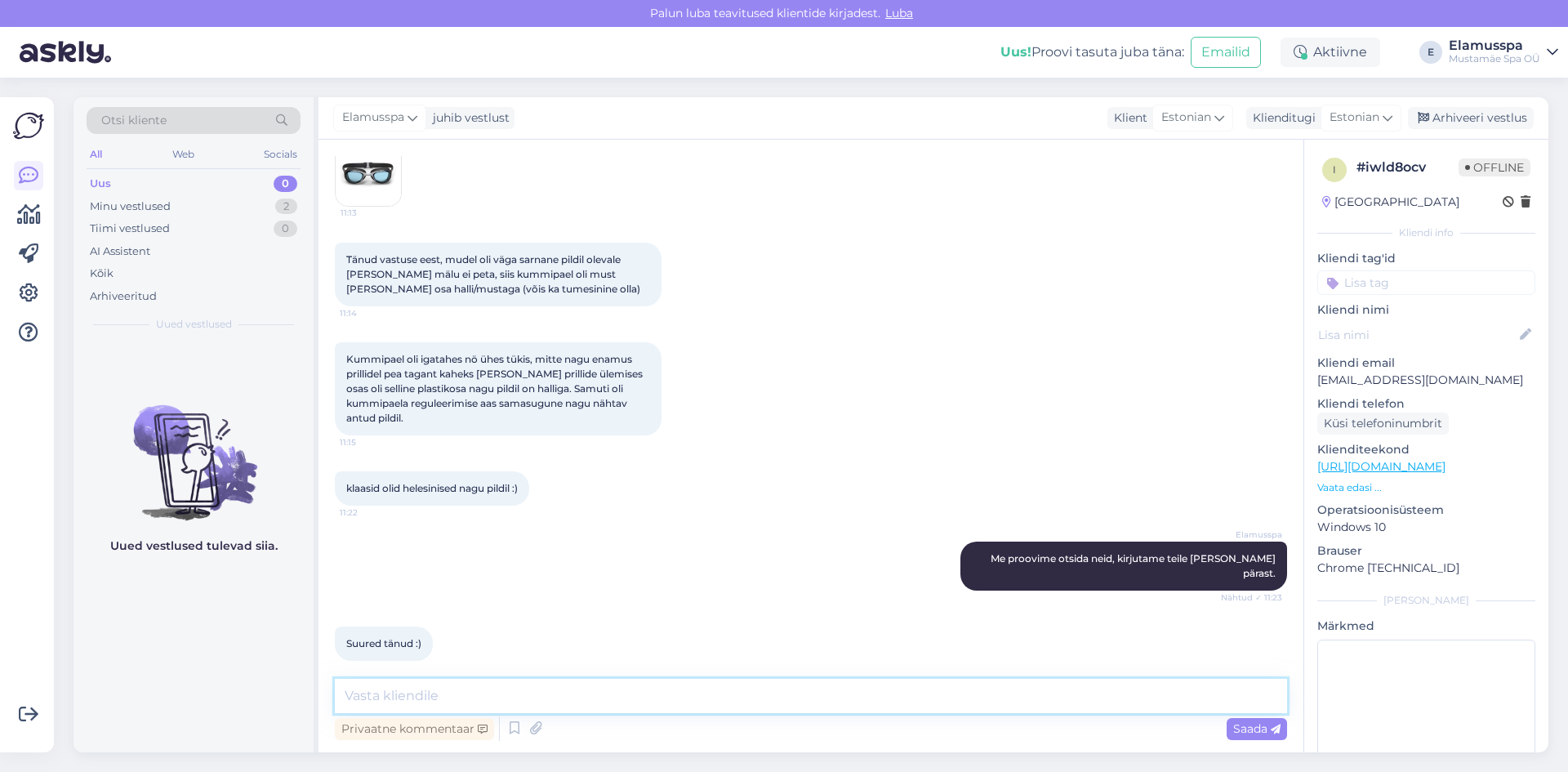
click at [675, 693] on textarea at bounding box center [810, 696] width 952 height 34
type textarea "Tere! Oleme teie ujumisprillid üles leidnud. Oskate ka öelda millal [PERSON_NAM…"
click at [1263, 728] on span "Saada" at bounding box center [1257, 729] width 47 height 15
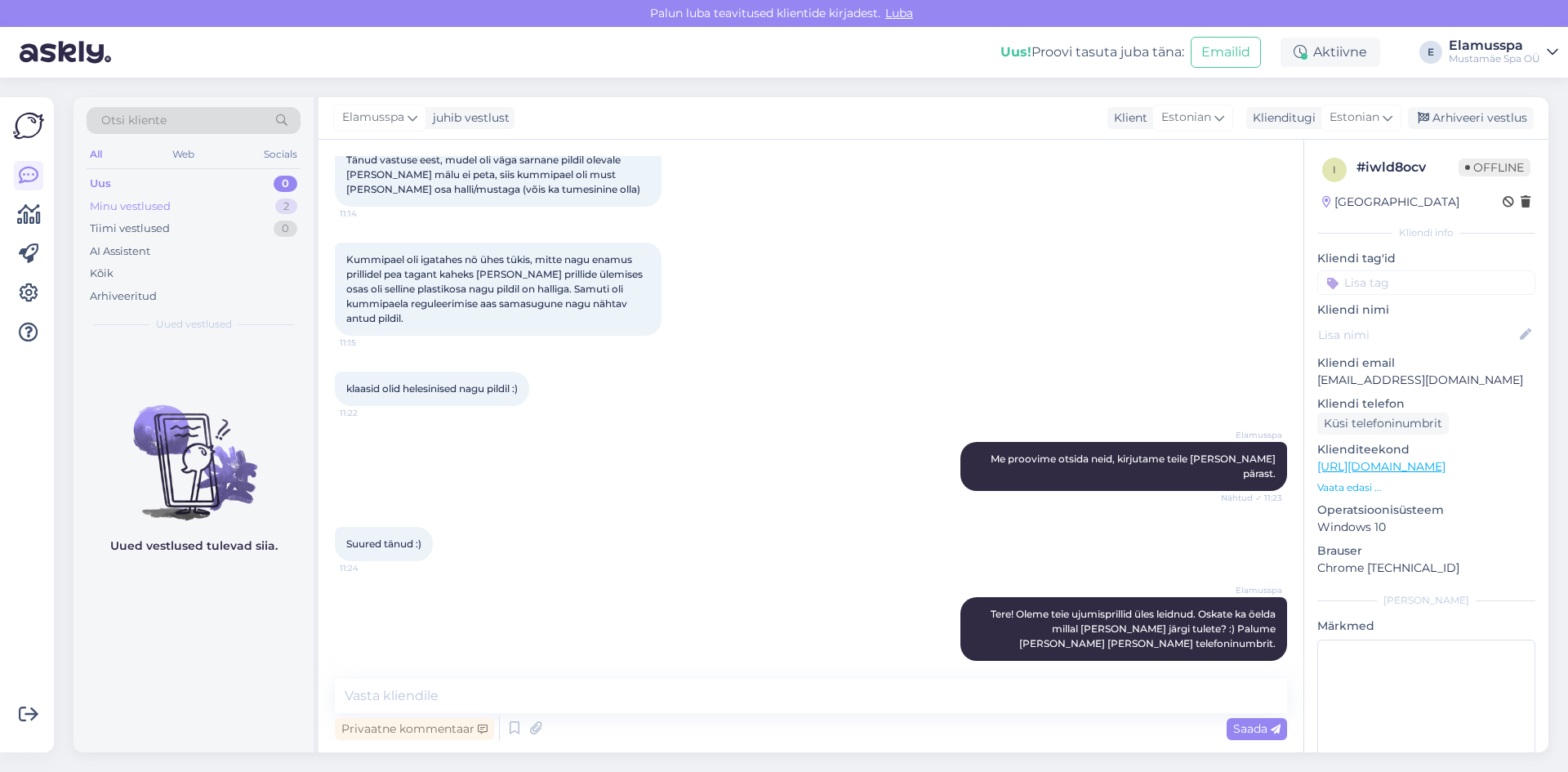
click at [224, 197] on div "Minu vestlused 2" at bounding box center [193, 206] width 214 height 23
